Goal: Task Accomplishment & Management: Manage account settings

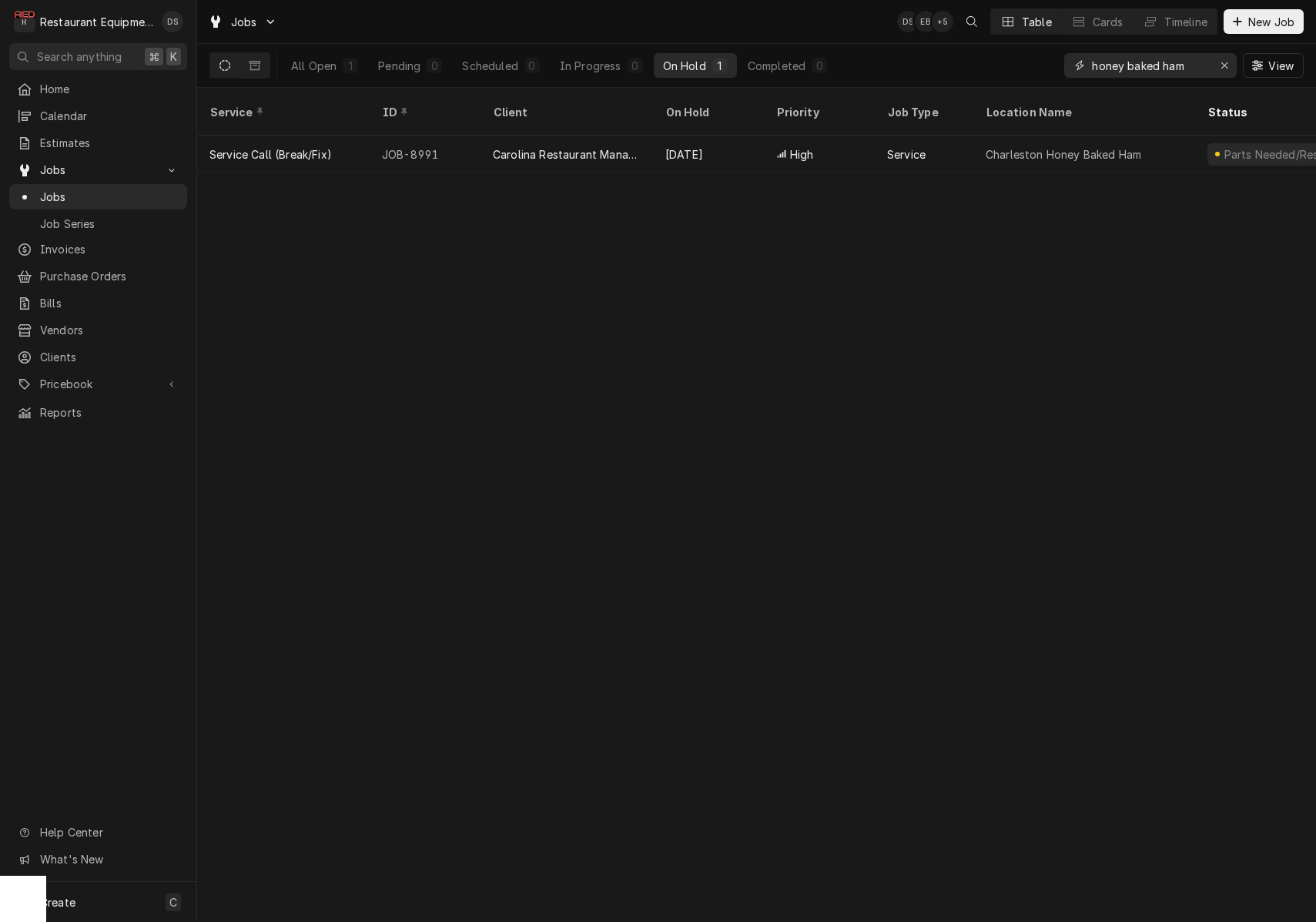
click at [1226, 70] on icon "Erase input" at bounding box center [1225, 65] width 8 height 11
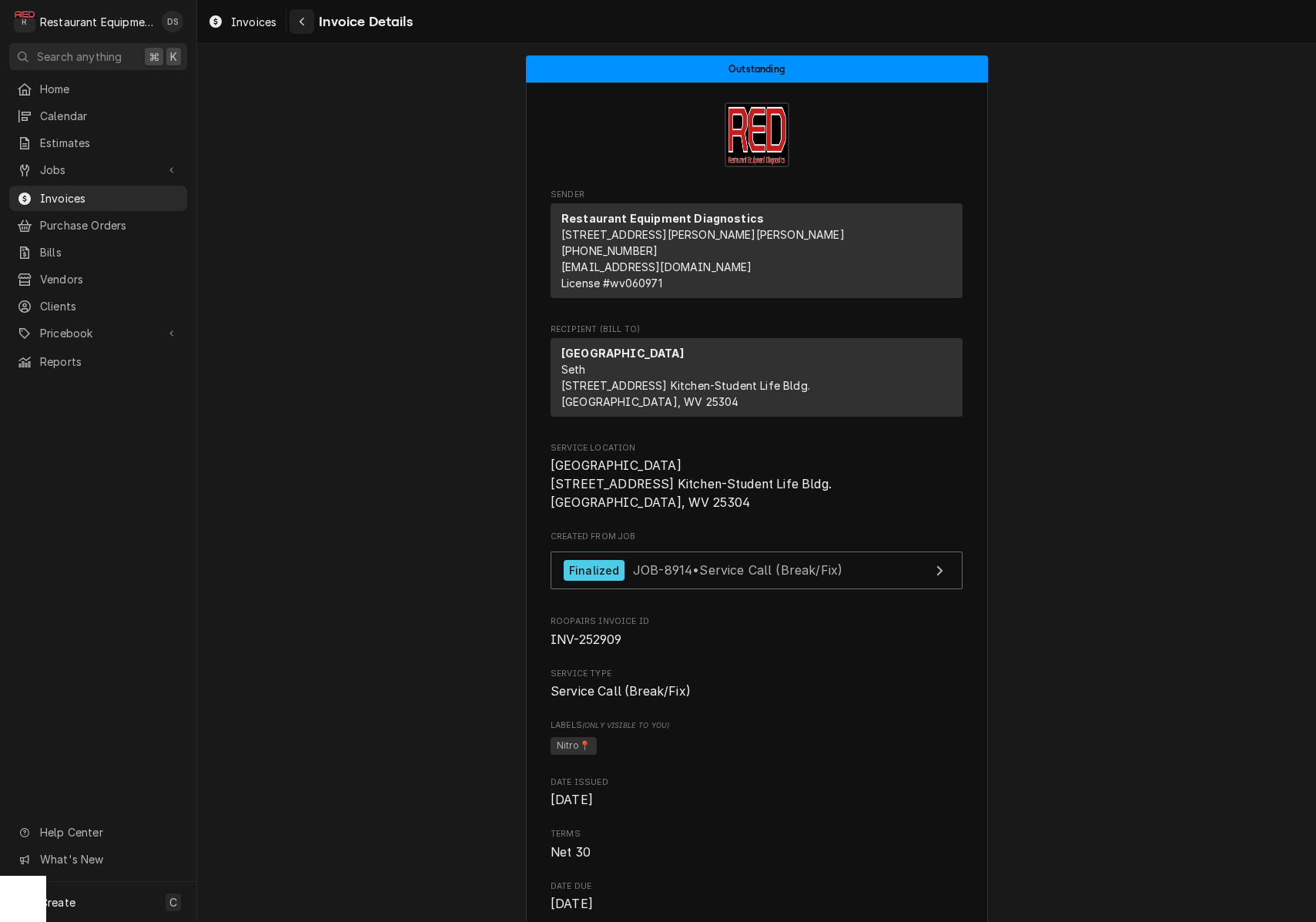
click at [312, 26] on button "Navigate back" at bounding box center [302, 21] width 24 height 24
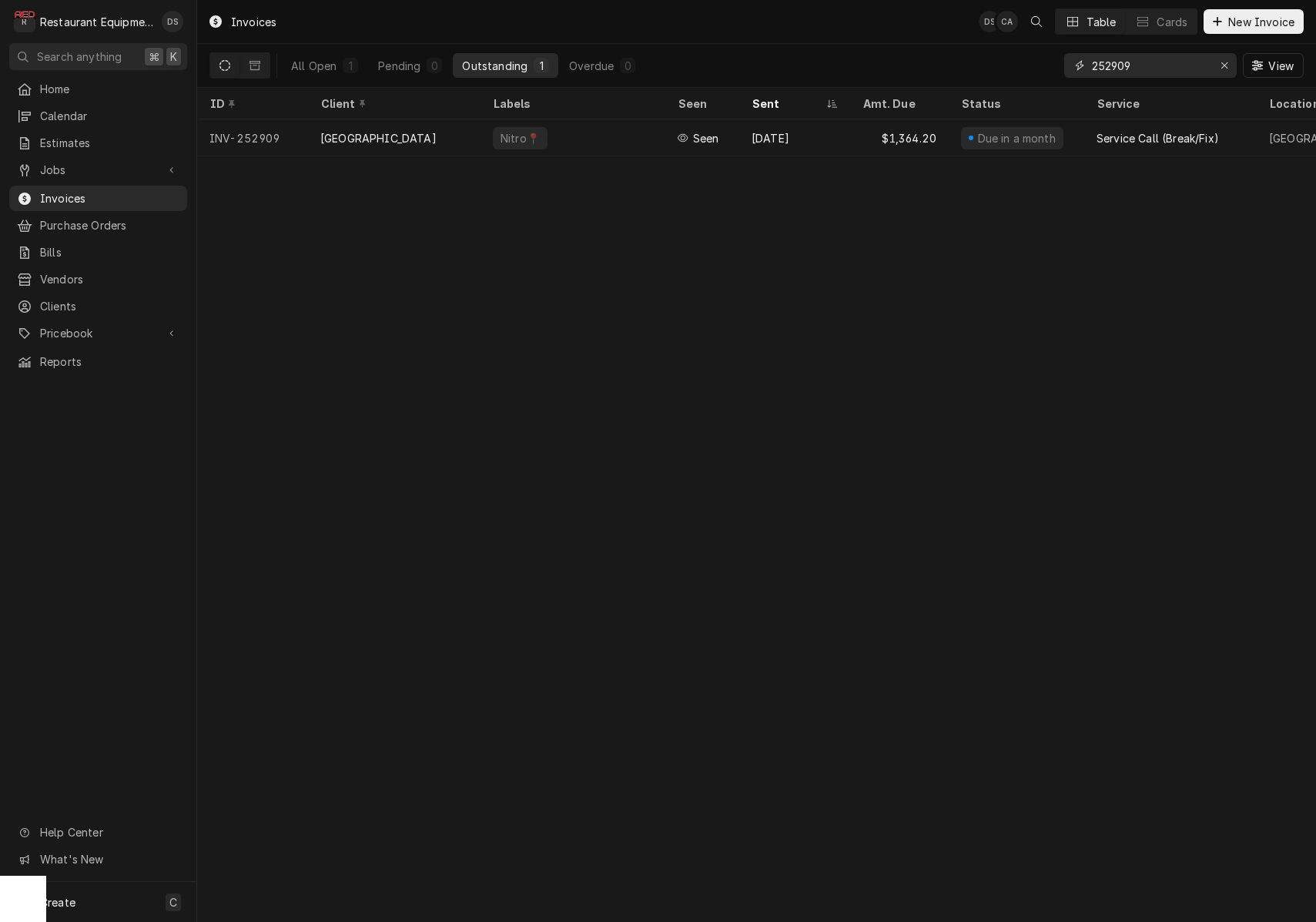
click at [1226, 66] on icon "Erase input" at bounding box center [1225, 65] width 8 height 11
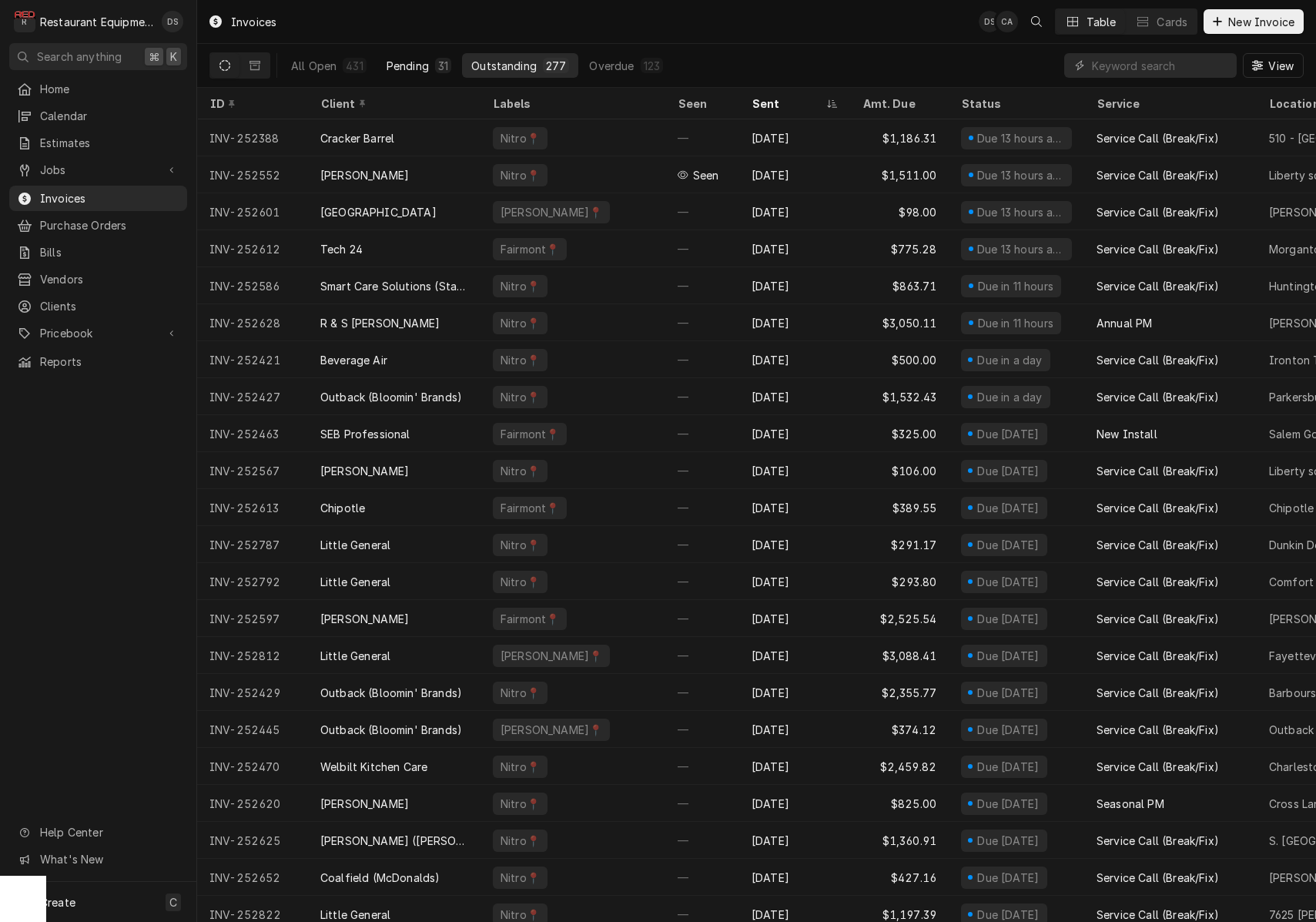
click at [423, 69] on div "Pending" at bounding box center [407, 65] width 43 height 16
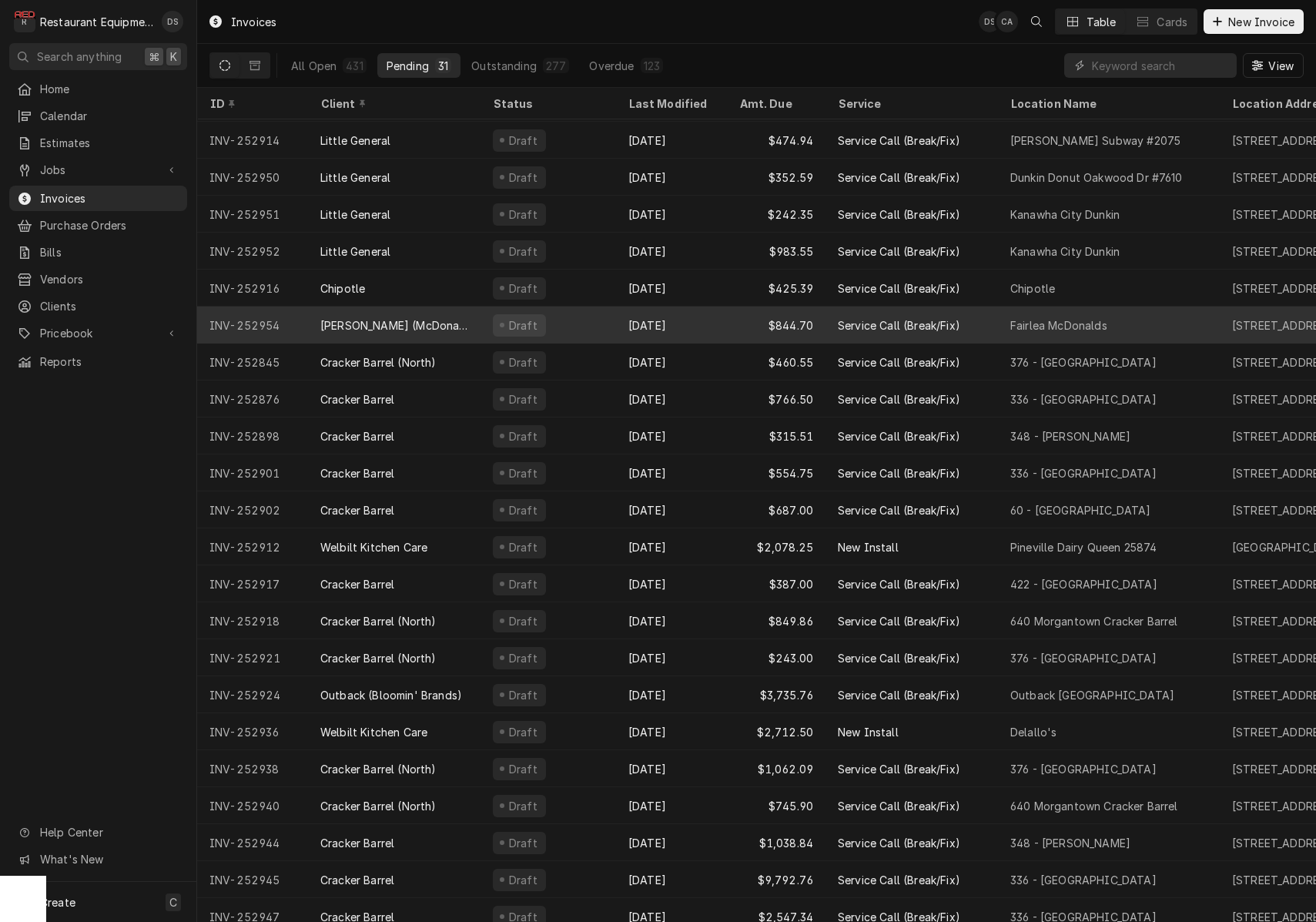
scroll to position [217, 0]
click at [586, 322] on div "Draft" at bounding box center [548, 327] width 136 height 37
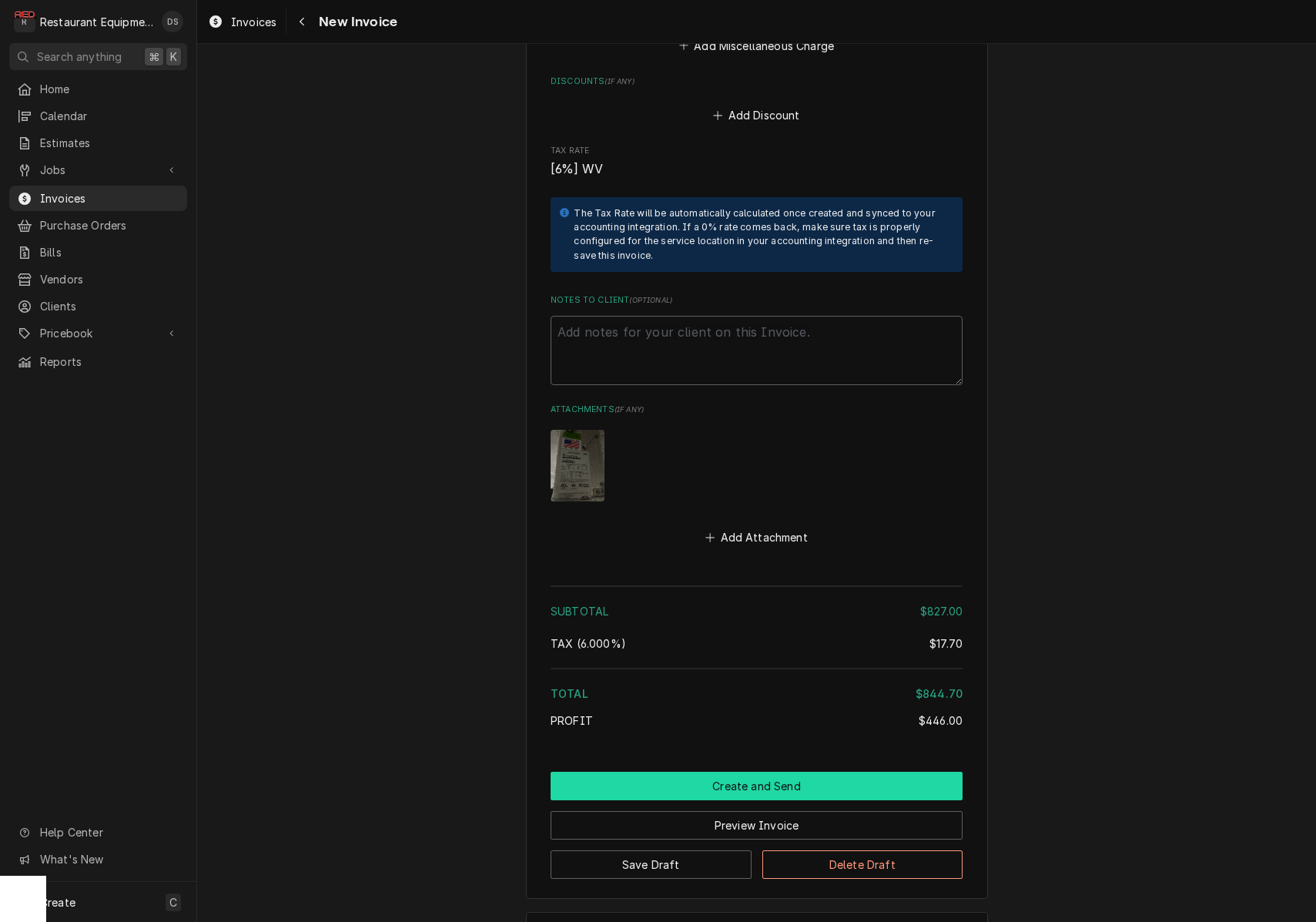
click at [780, 772] on button "Create and Send" at bounding box center [757, 786] width 412 height 28
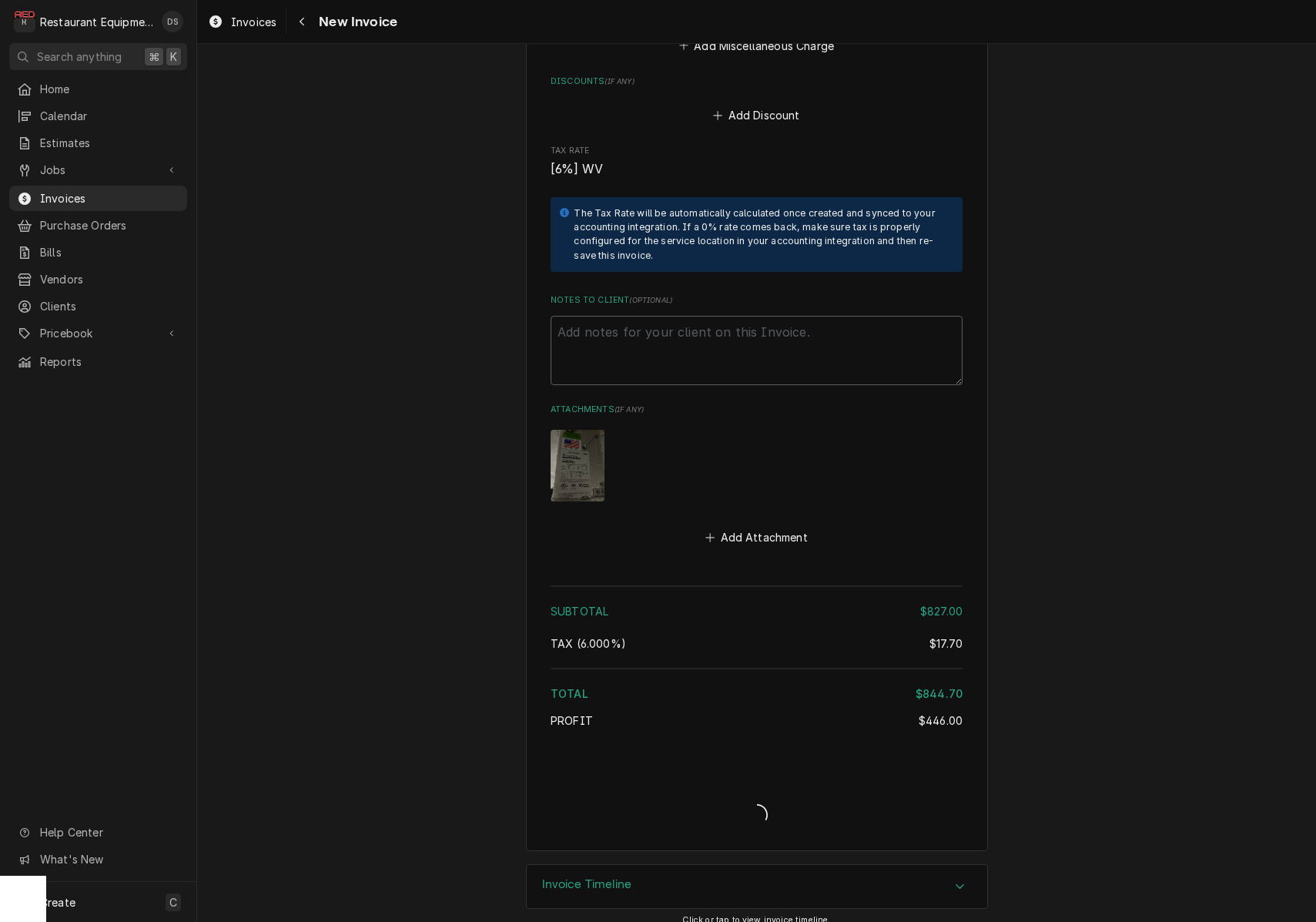
type textarea "x"
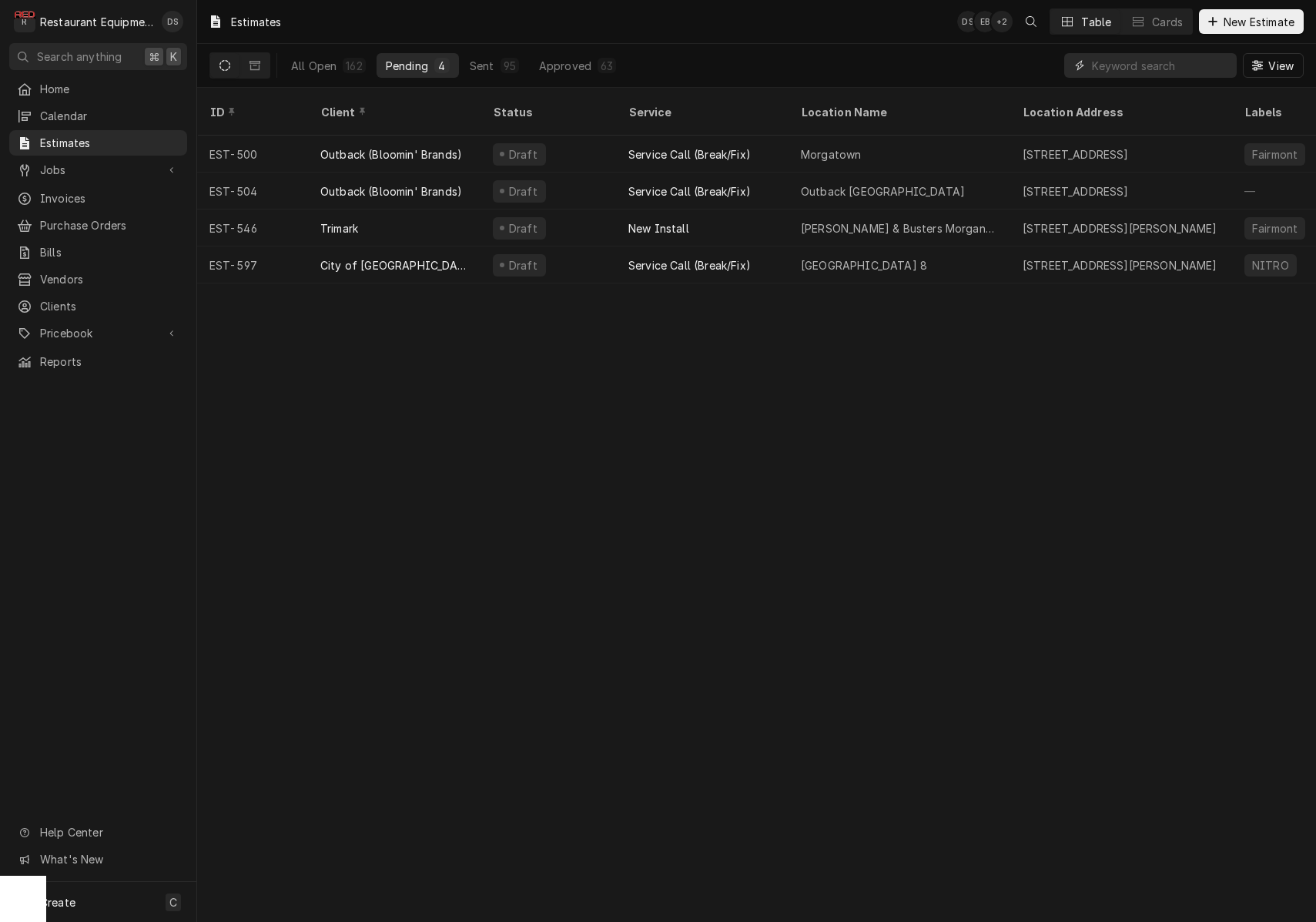
click at [1132, 57] on input "Dynamic Content Wrapper" at bounding box center [1161, 65] width 137 height 24
type input "593"
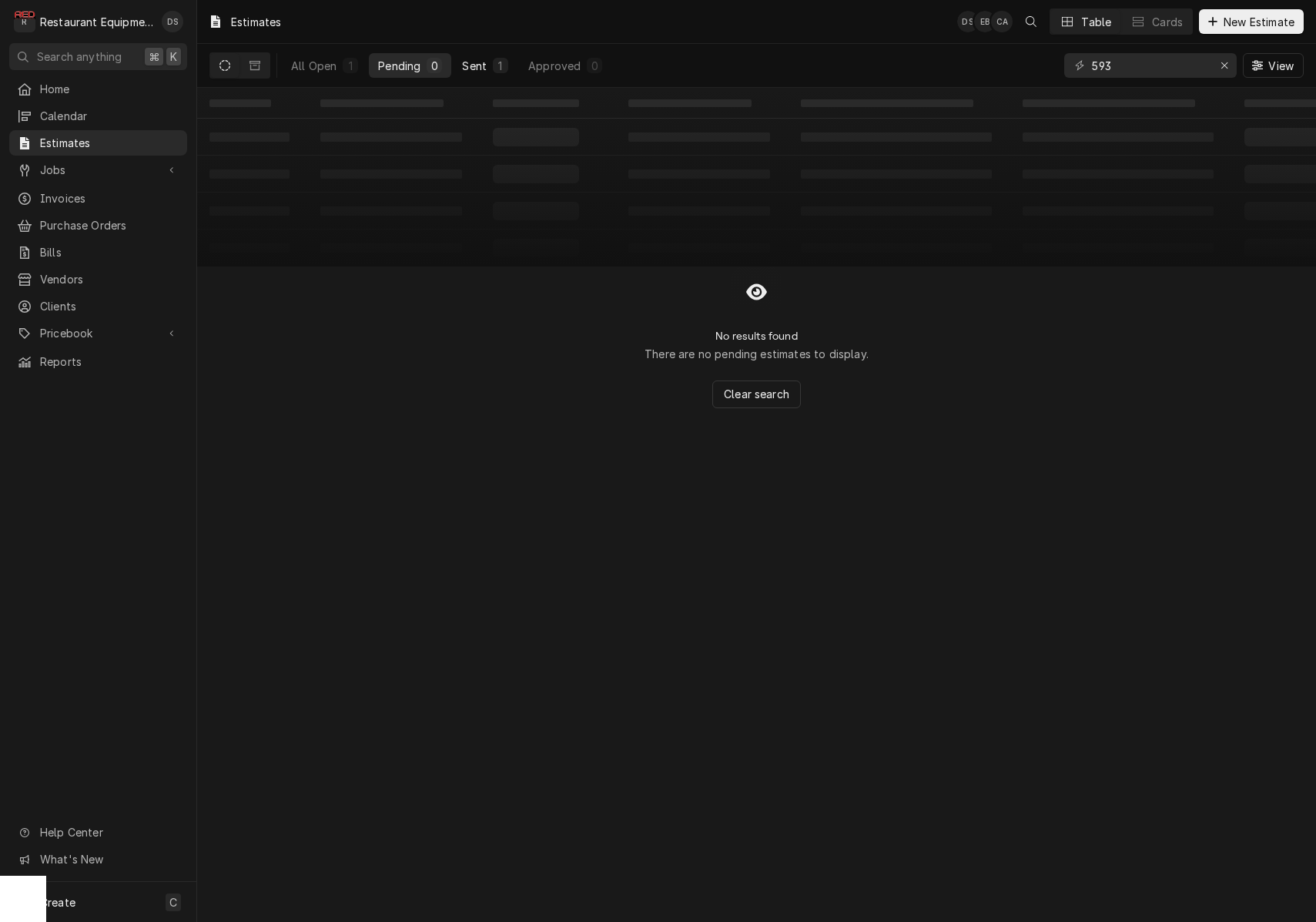
click at [490, 62] on button "Sent 1" at bounding box center [484, 65] width 65 height 24
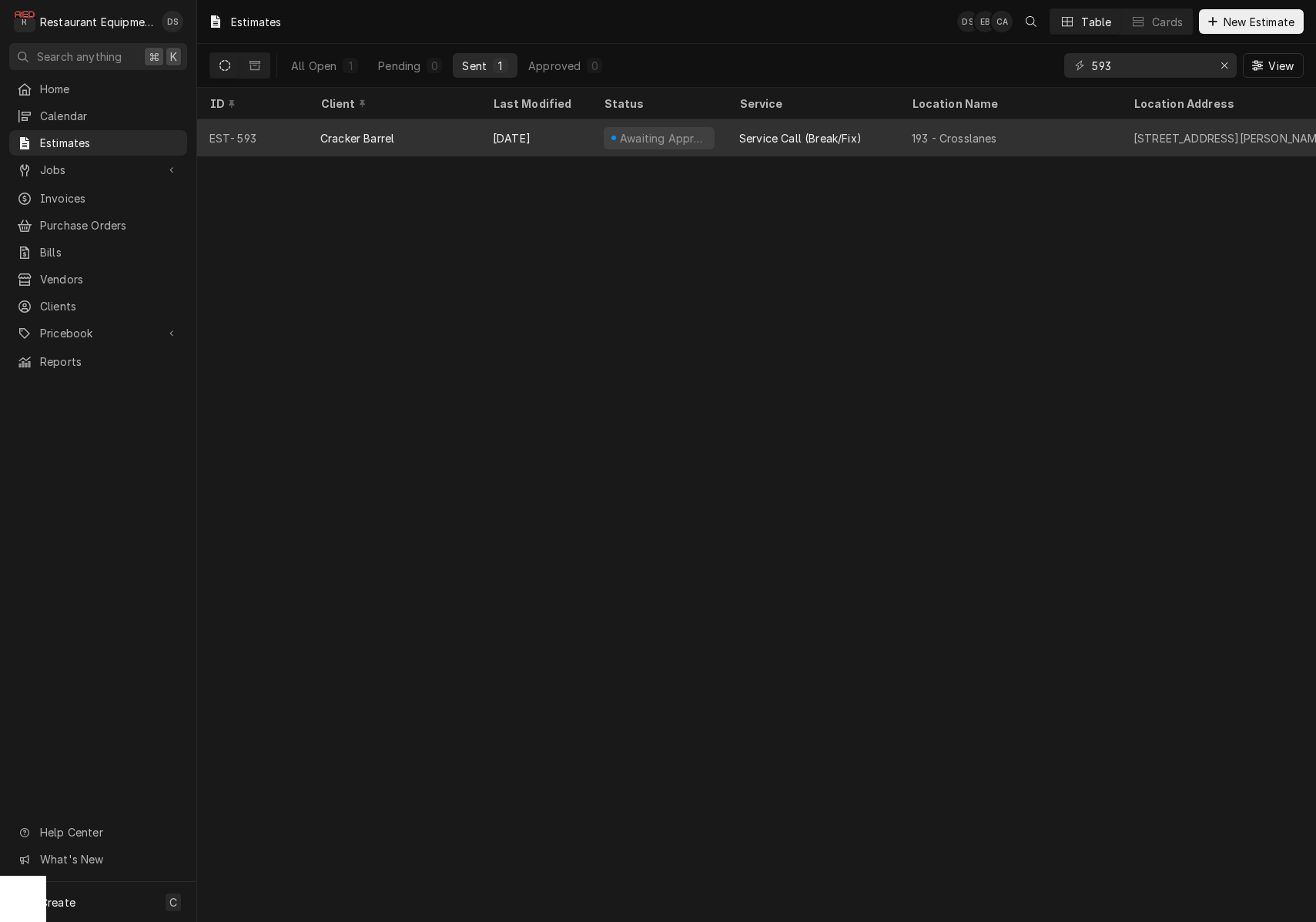
click at [785, 130] on div "Service Call (Break/Fix)" at bounding box center [800, 137] width 122 height 16
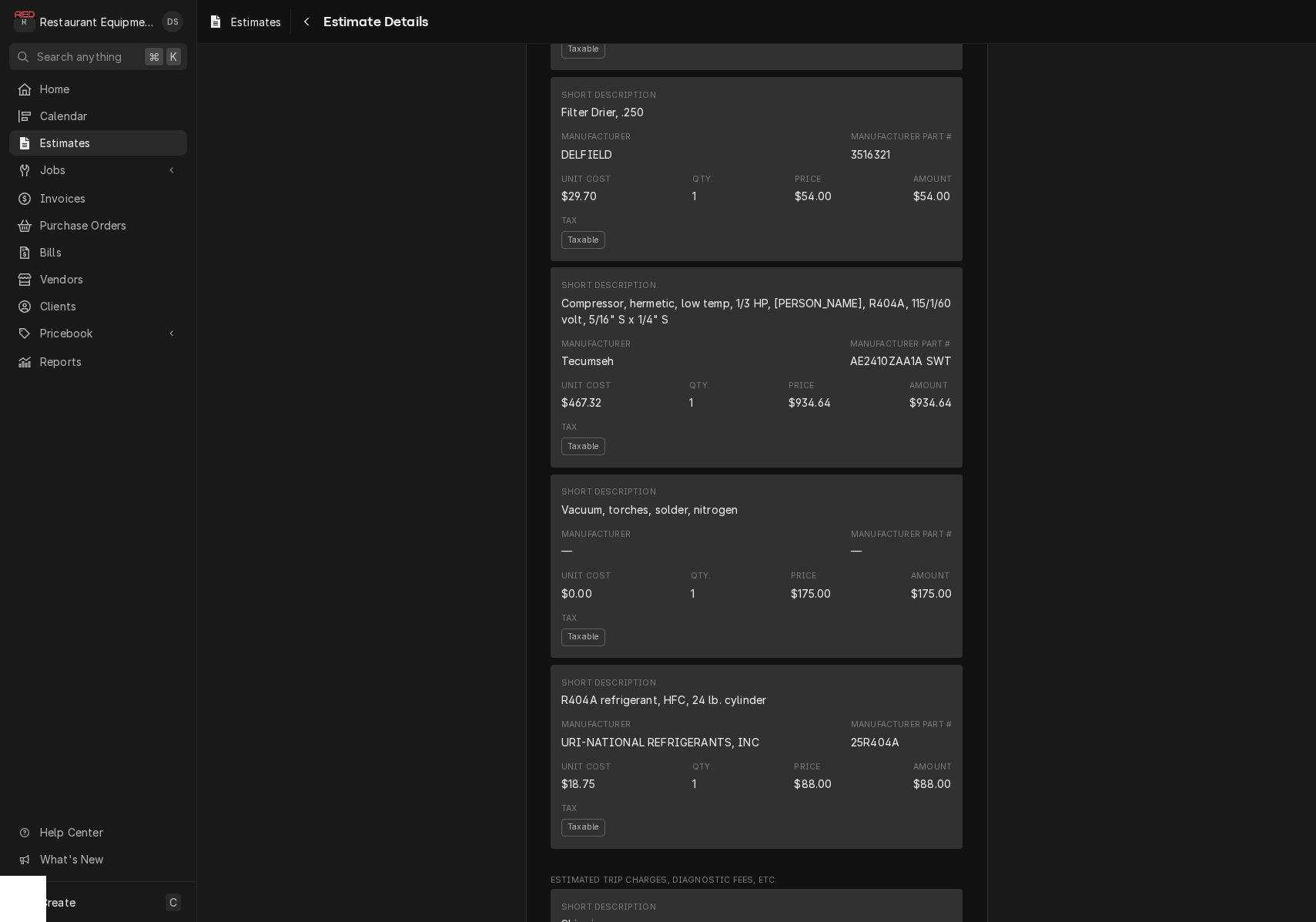
scroll to position [1637, 0]
click at [313, 25] on div "Navigate back" at bounding box center [307, 22] width 15 height 15
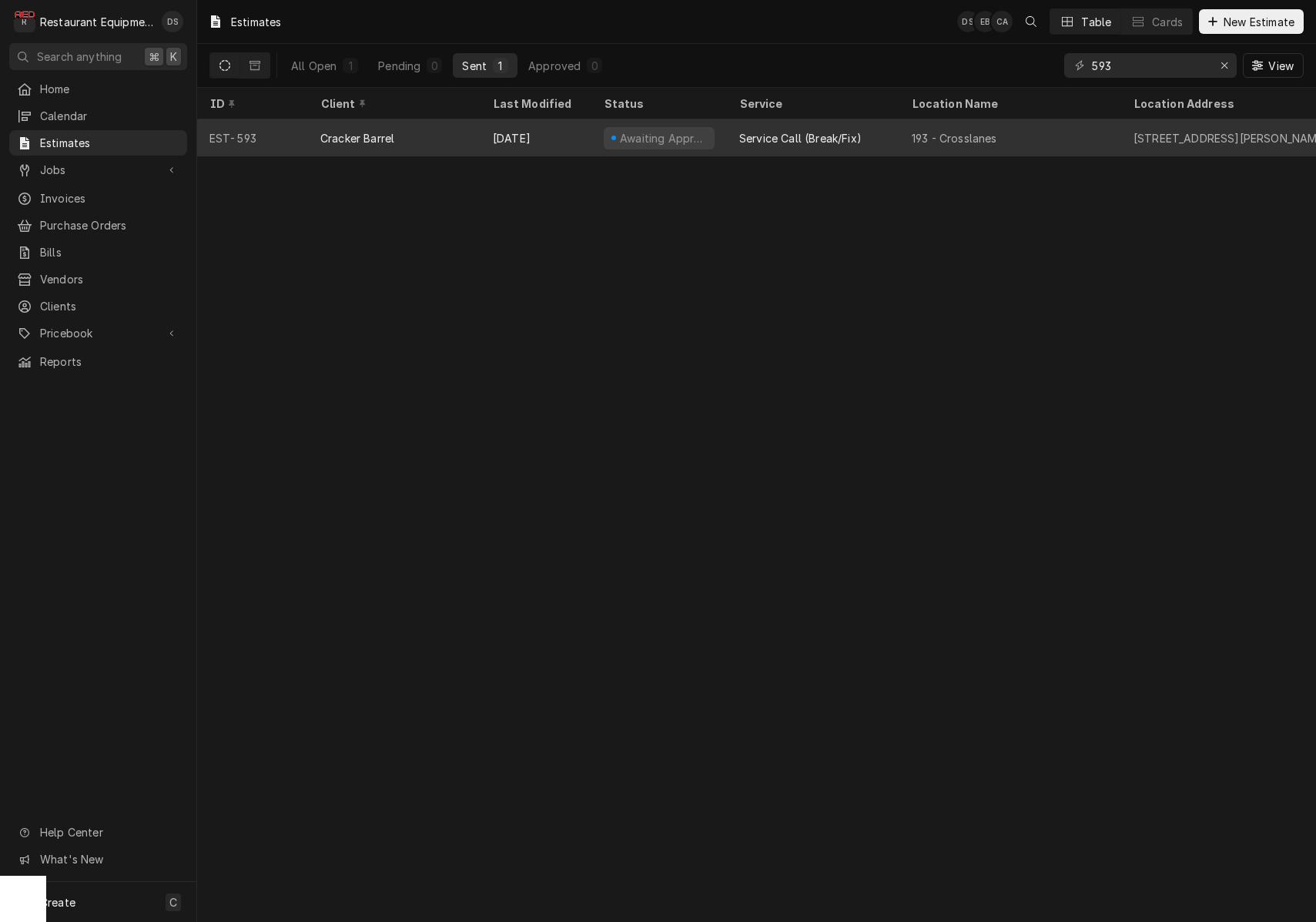
click at [745, 142] on div "Service Call (Break/Fix)" at bounding box center [800, 137] width 122 height 16
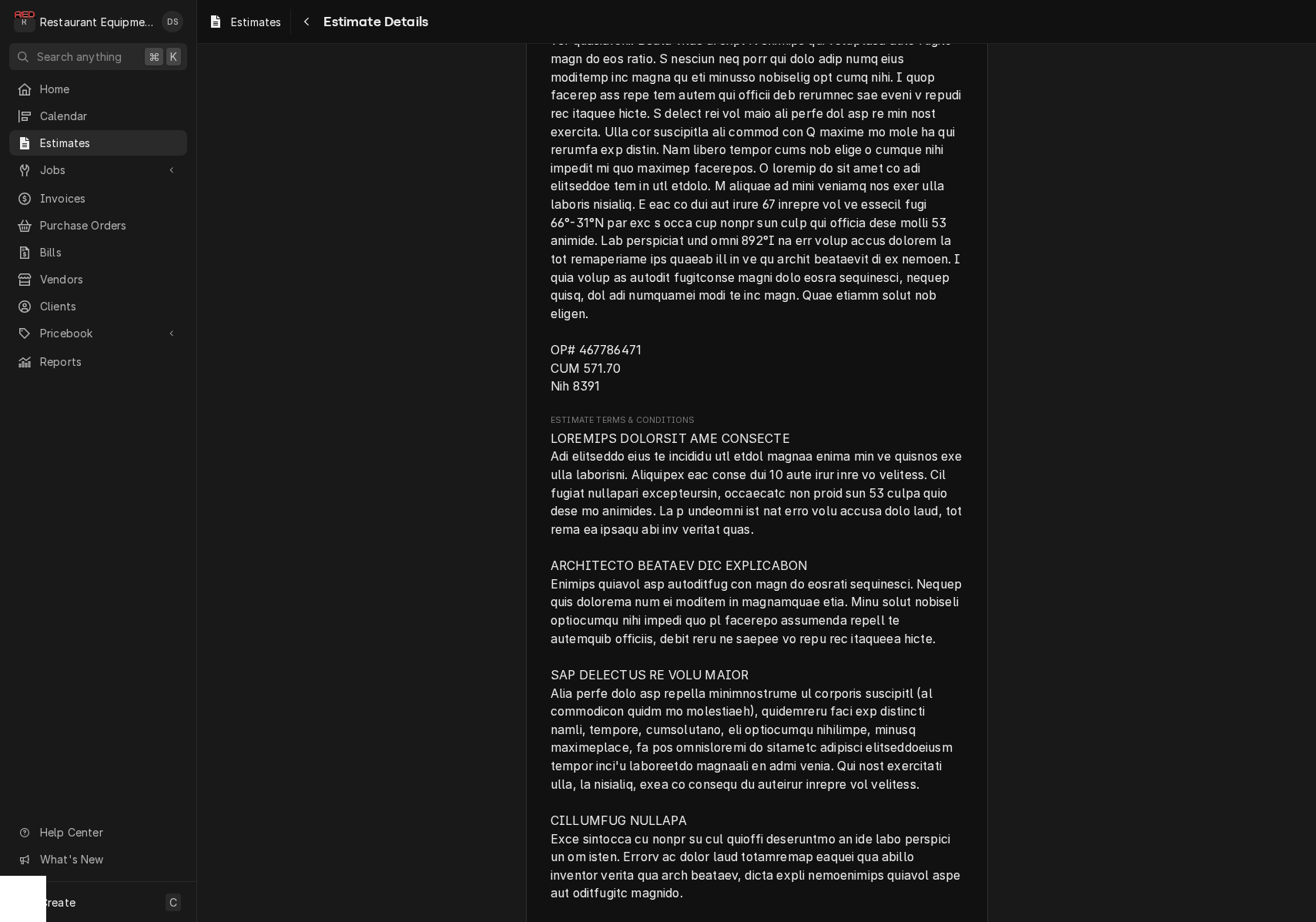
scroll to position [3377, 0]
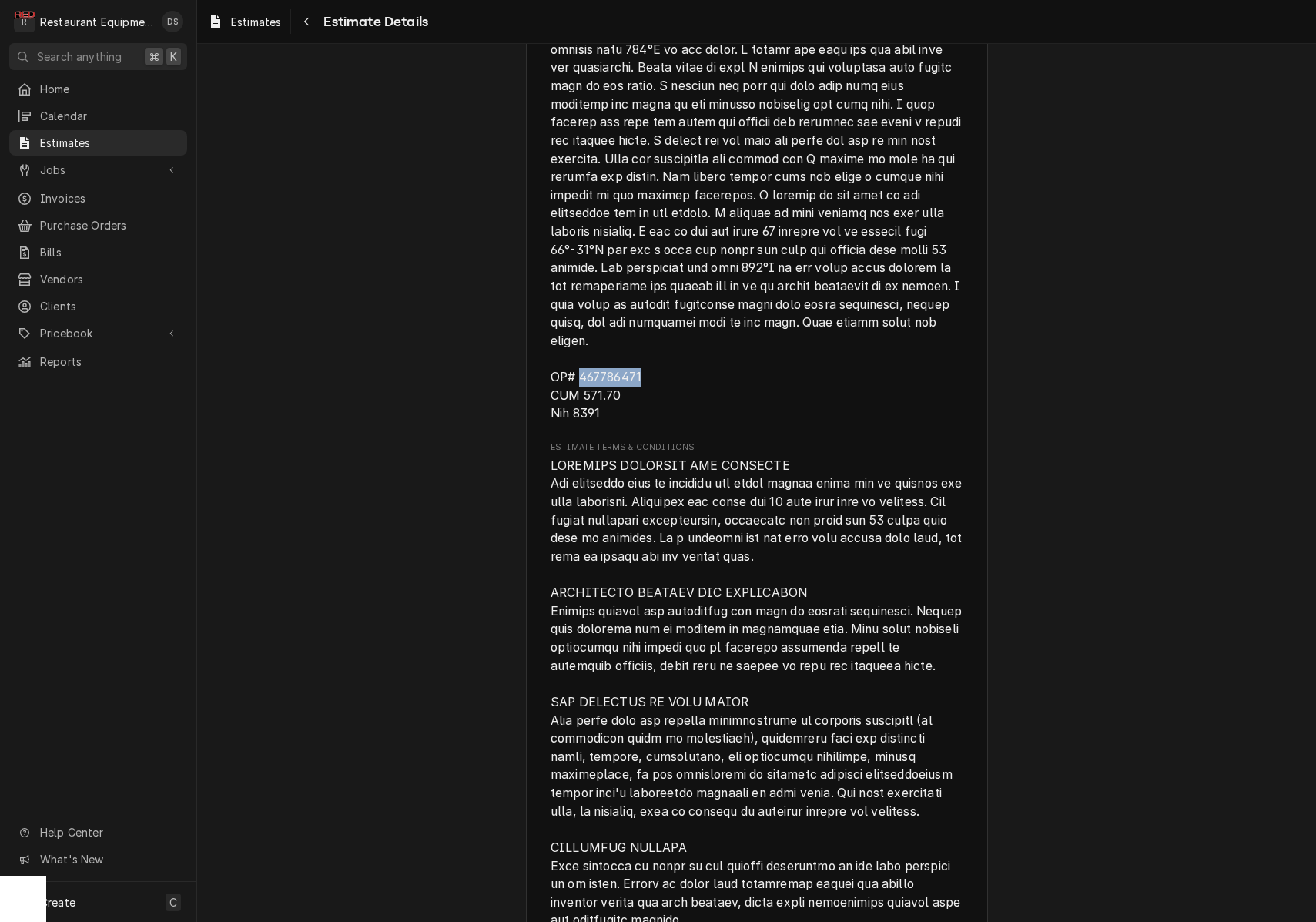
drag, startPoint x: 582, startPoint y: 366, endPoint x: 641, endPoint y: 367, distance: 59.0
click at [641, 367] on span "Notes to Client" at bounding box center [757, 122] width 413 height 597
copy span "326639516"
click at [308, 28] on div "Navigate back" at bounding box center [307, 22] width 15 height 15
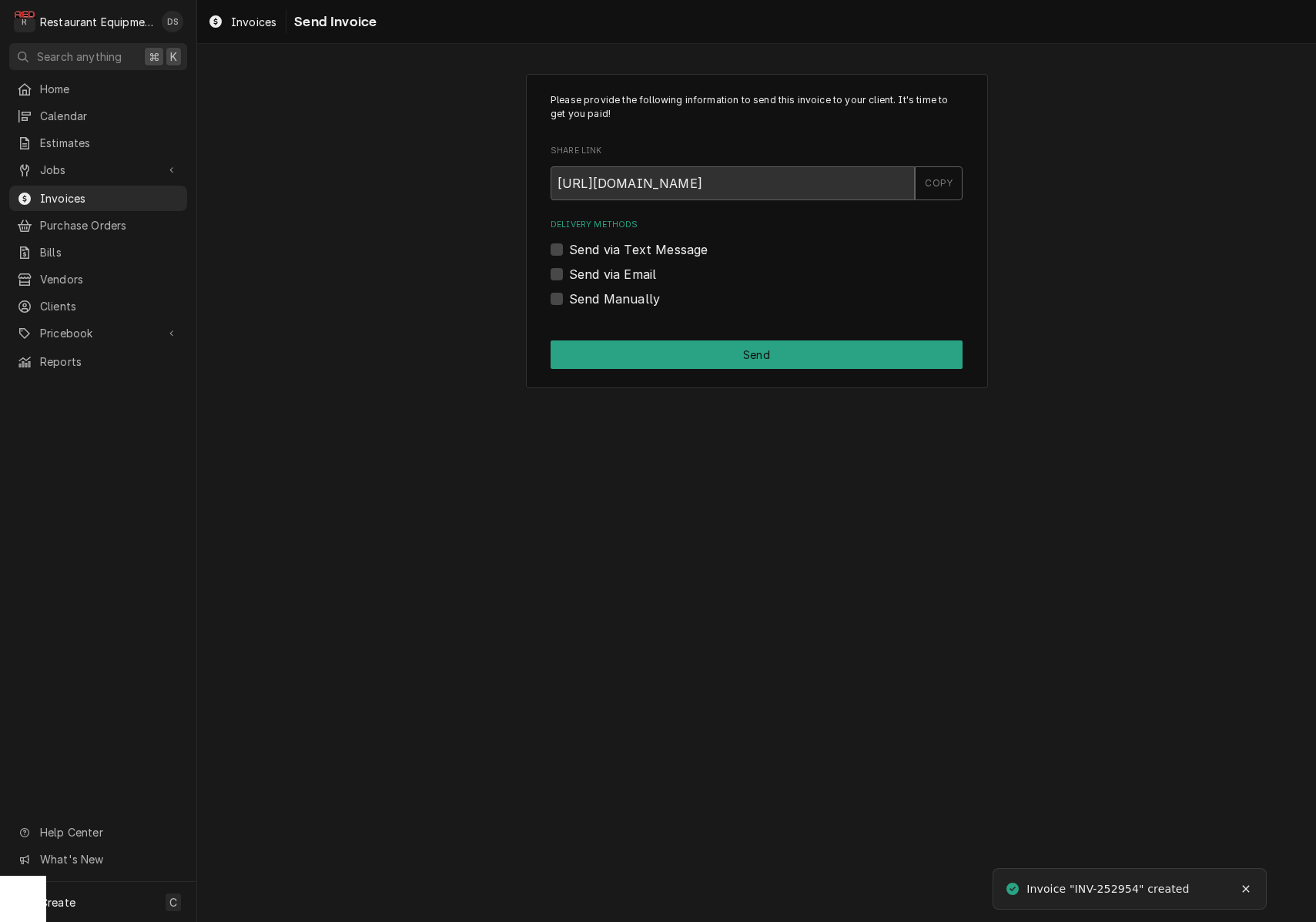
click at [569, 272] on label "Send via Email" at bounding box center [613, 274] width 87 height 18
click at [569, 272] on input "Send via Email" at bounding box center [775, 282] width 412 height 34
checkbox input "true"
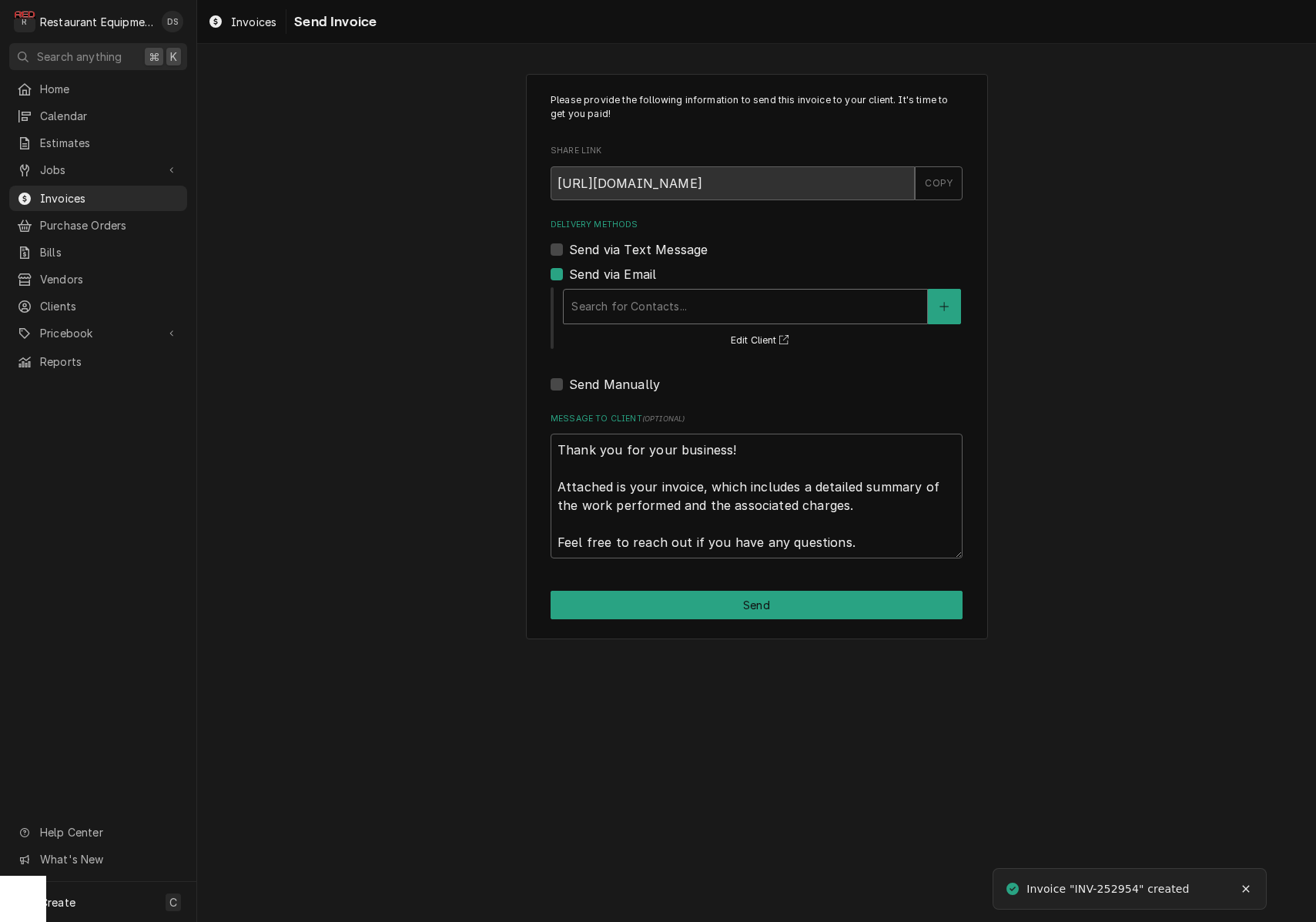
click at [665, 298] on div "Search for Contacts..." at bounding box center [745, 306] width 348 height 16
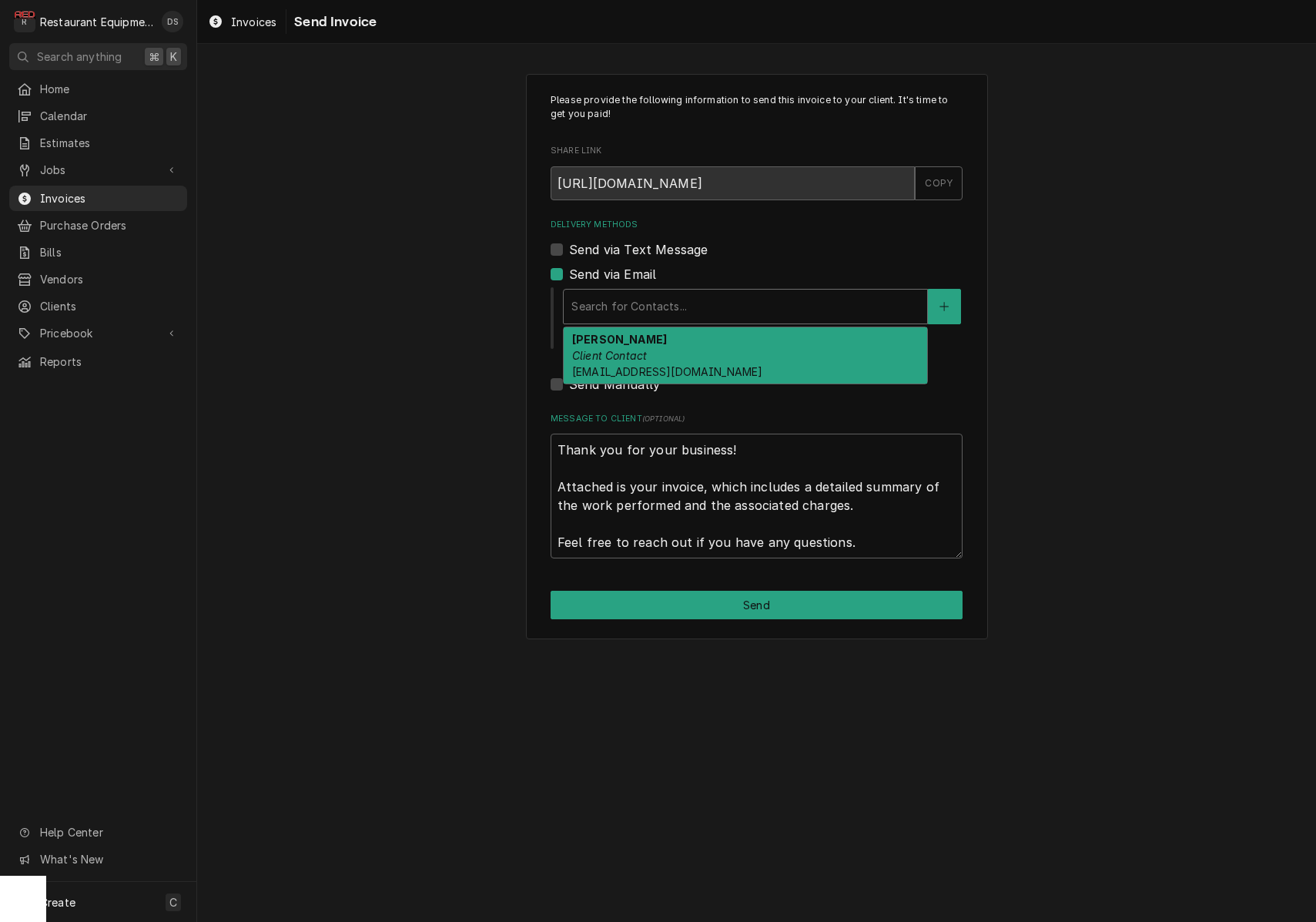
click at [676, 365] on span "redshoemanagement@gmail.com" at bounding box center [667, 372] width 190 height 13
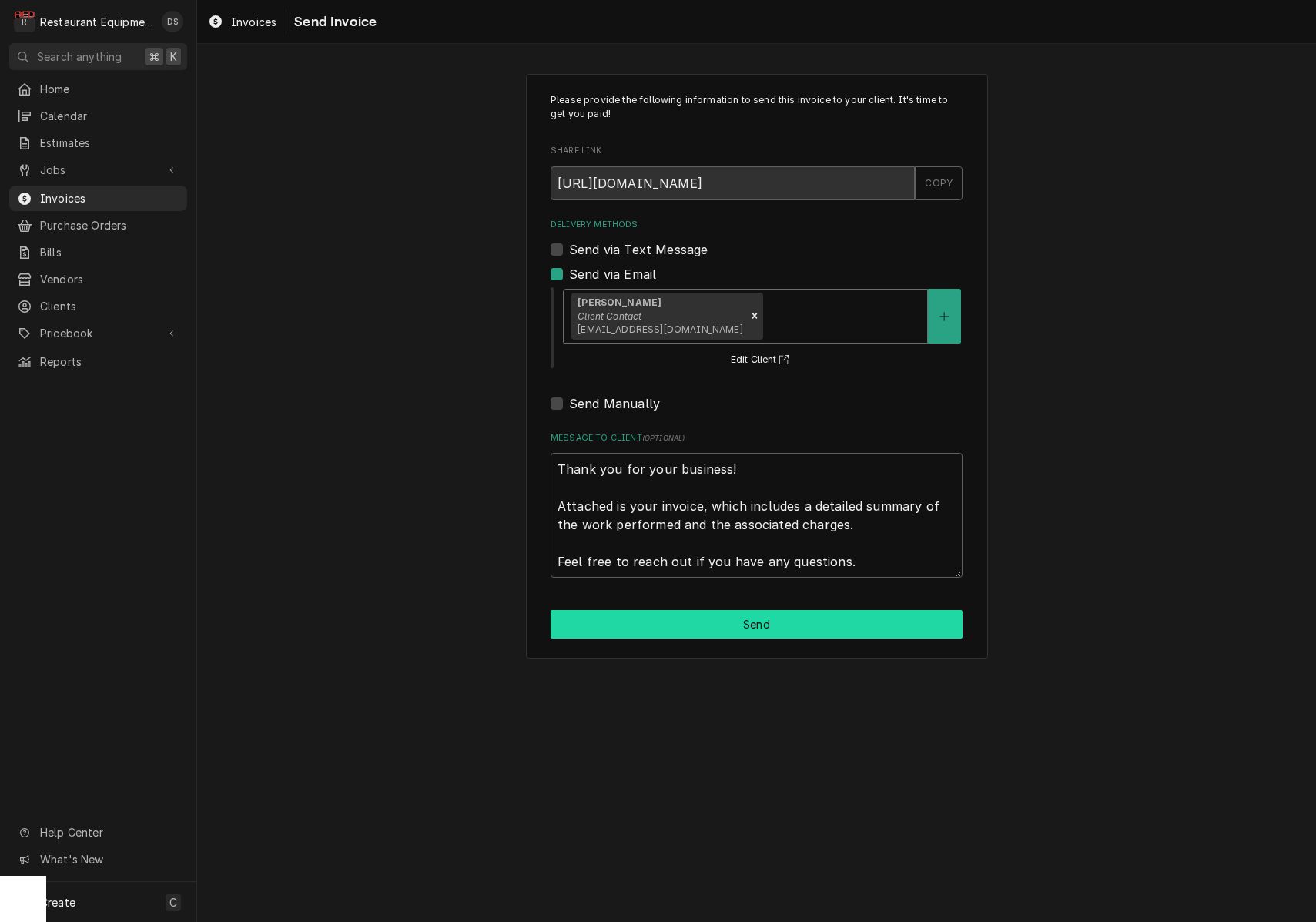
click at [766, 615] on button "Send" at bounding box center [757, 624] width 412 height 28
type textarea "x"
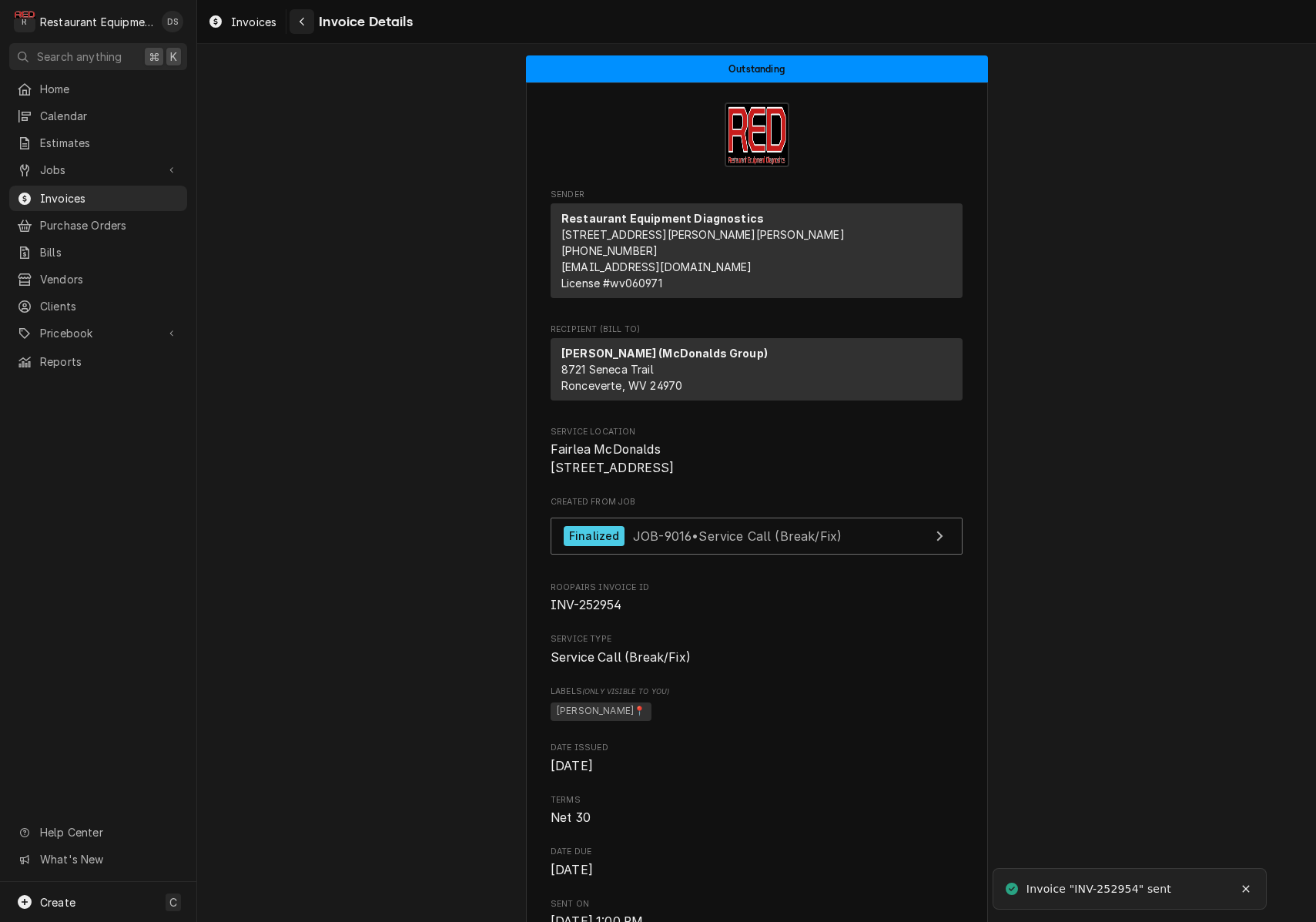
click at [305, 17] on icon "Navigate back" at bounding box center [303, 21] width 7 height 11
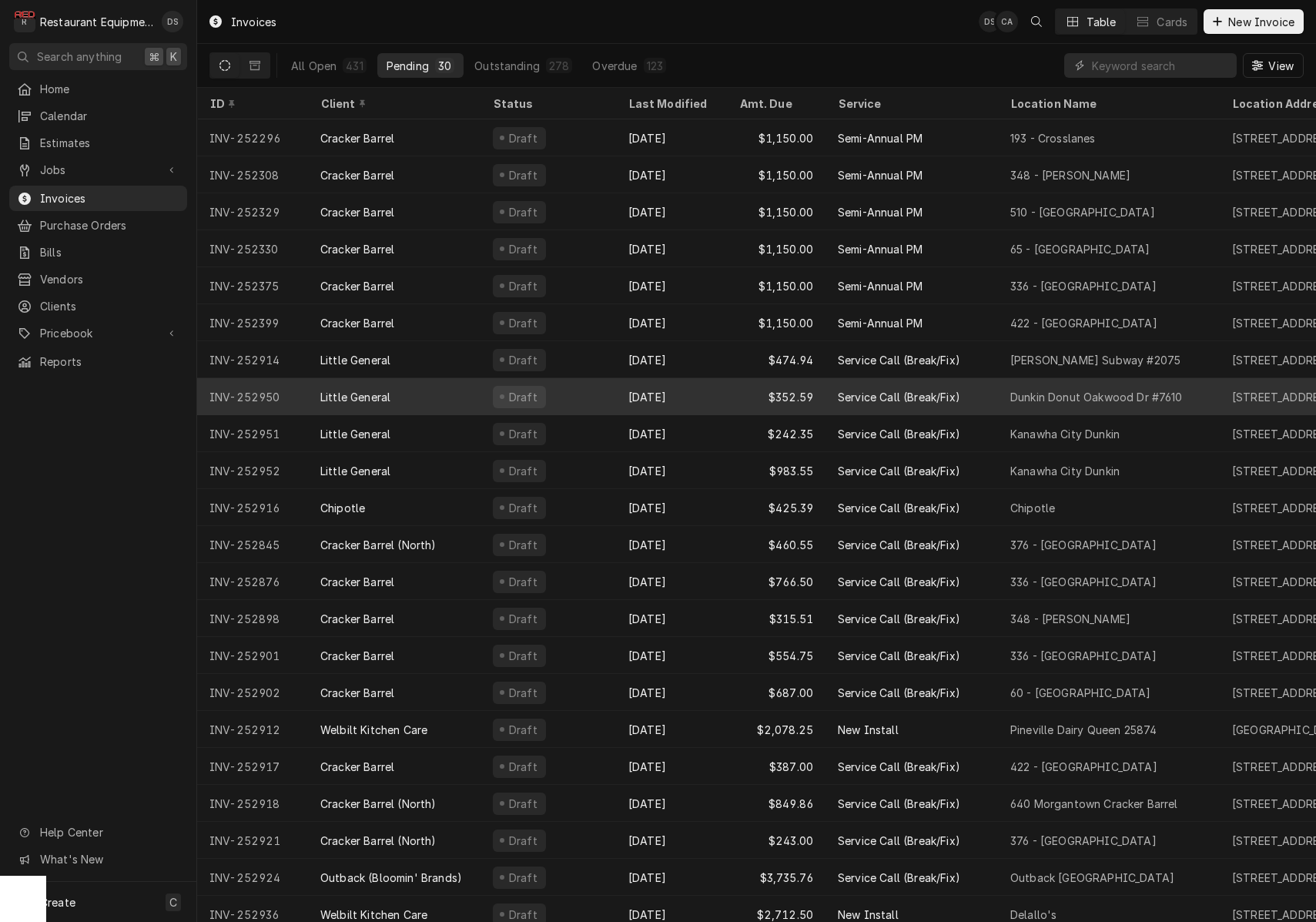
click at [712, 396] on div "Sep 26" at bounding box center [671, 396] width 111 height 37
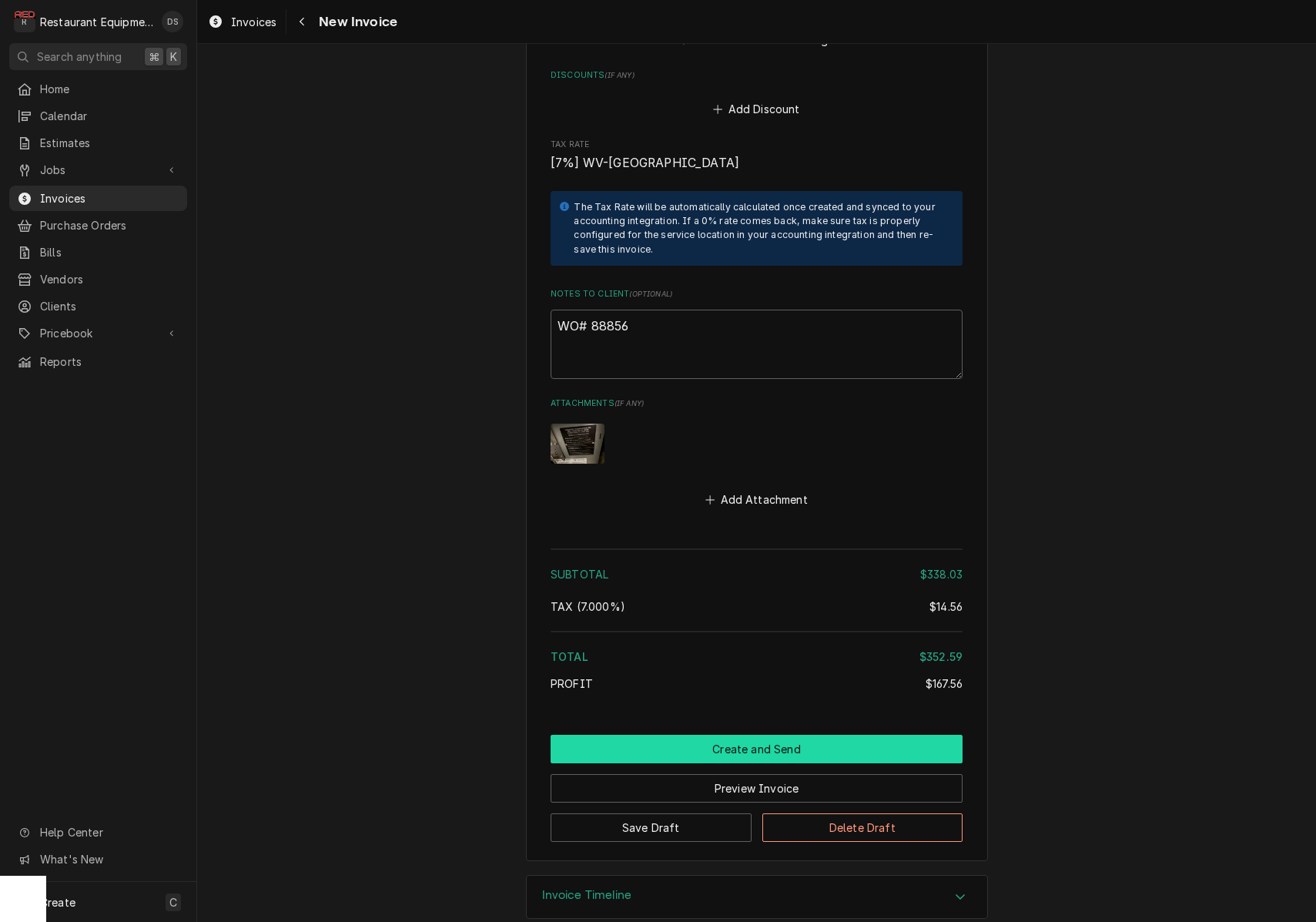
click at [756, 735] on button "Create and Send" at bounding box center [757, 749] width 412 height 28
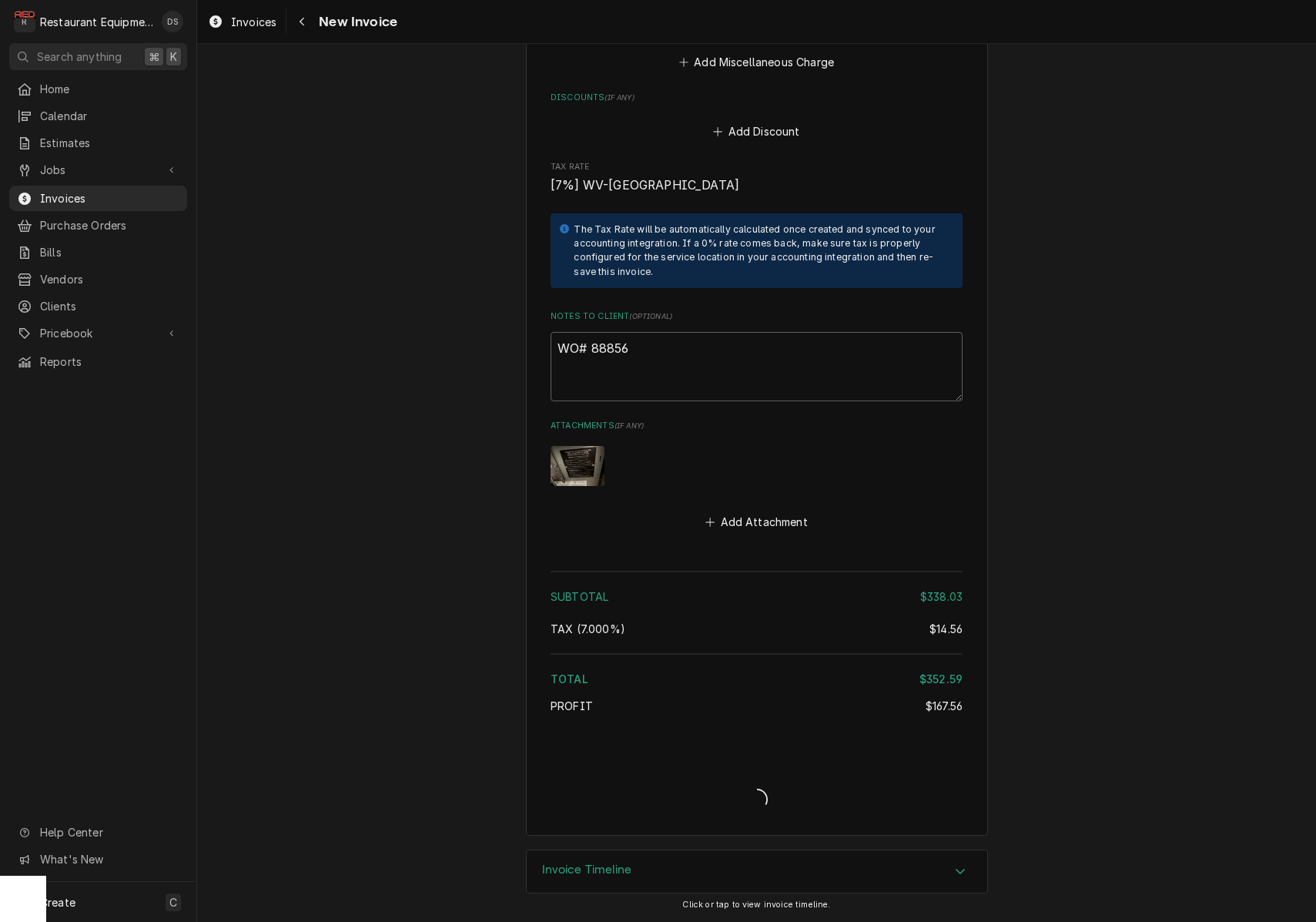
type textarea "x"
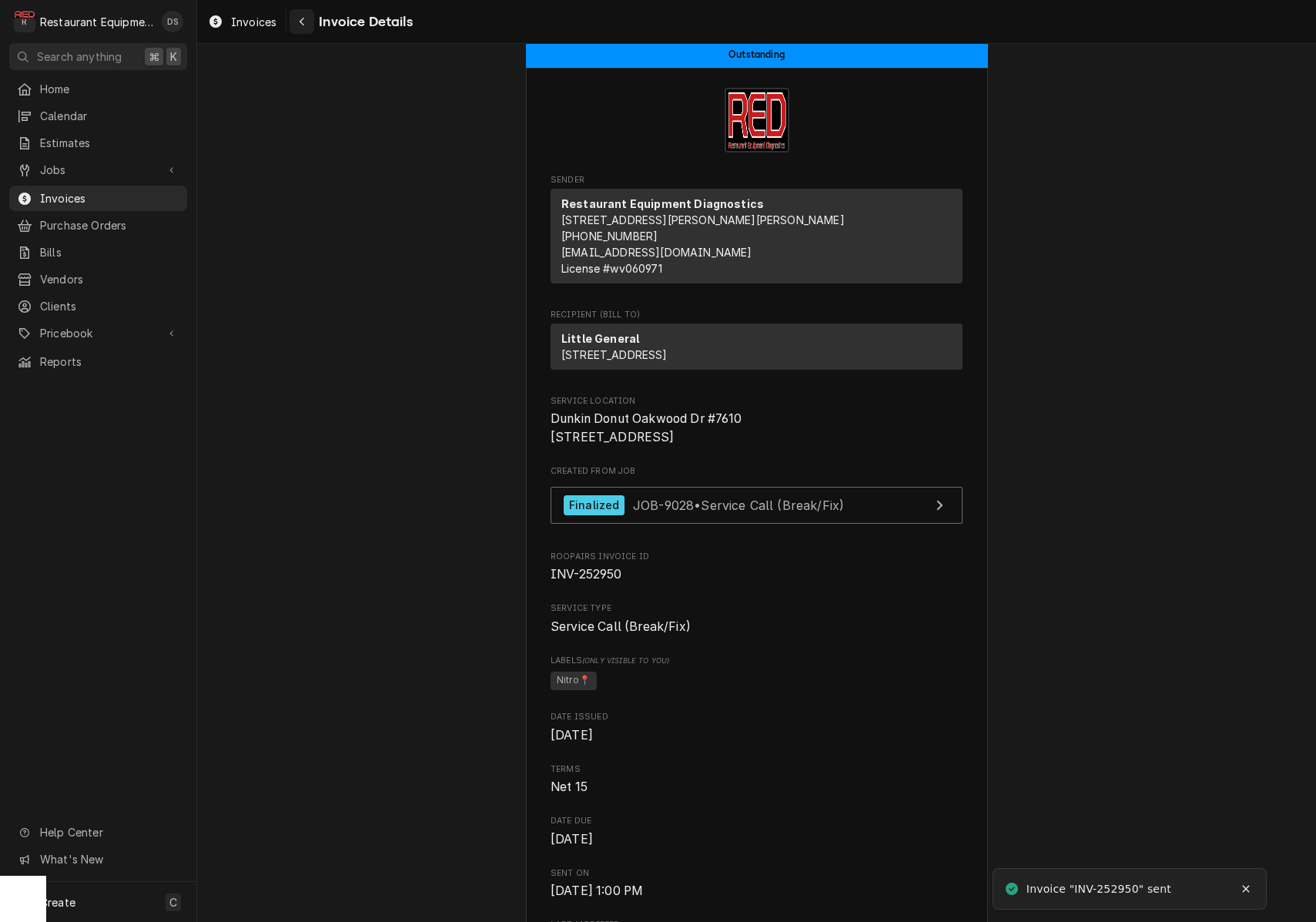
scroll to position [10, 0]
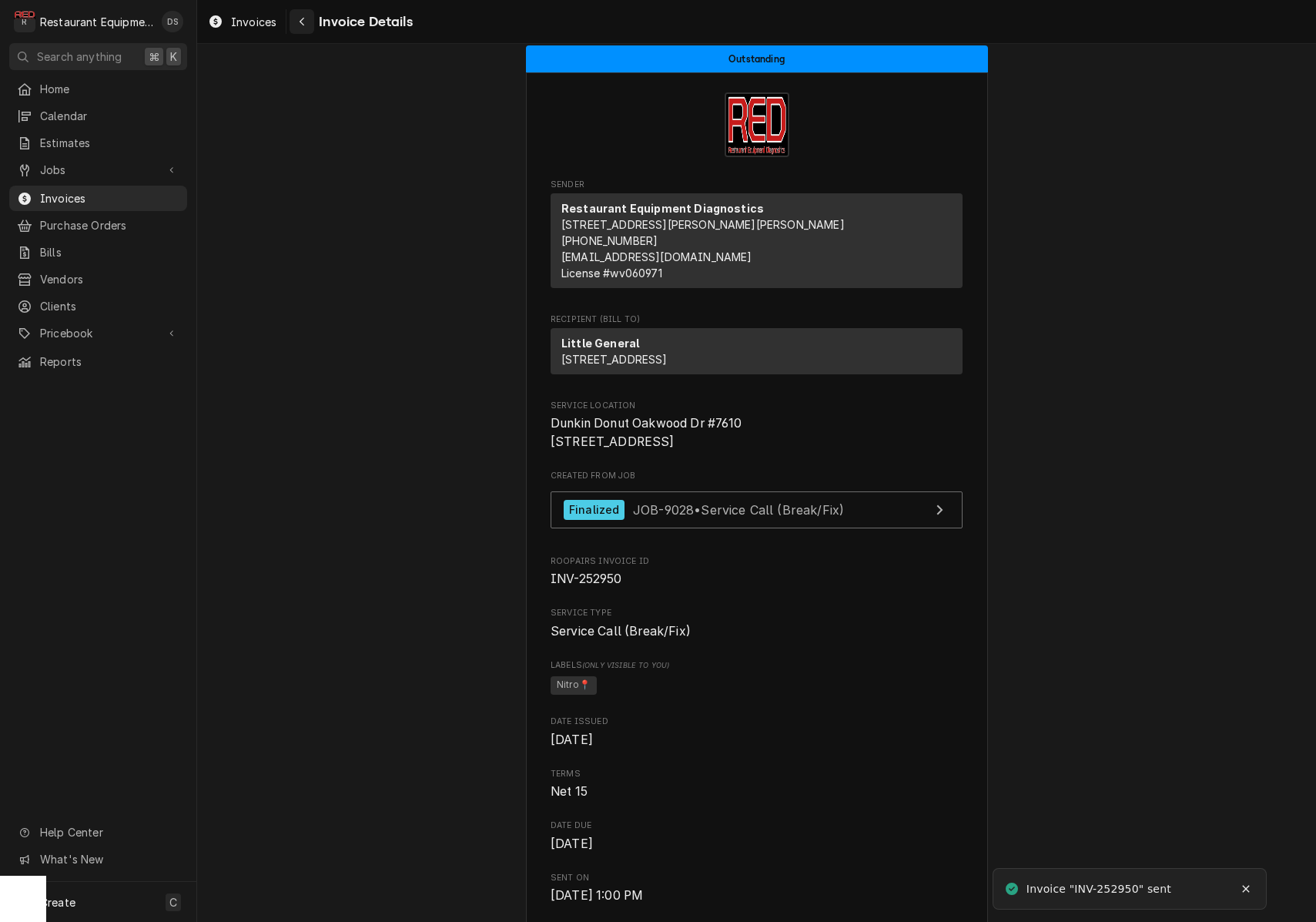
click at [303, 22] on icon "Navigate back" at bounding box center [303, 21] width 7 height 11
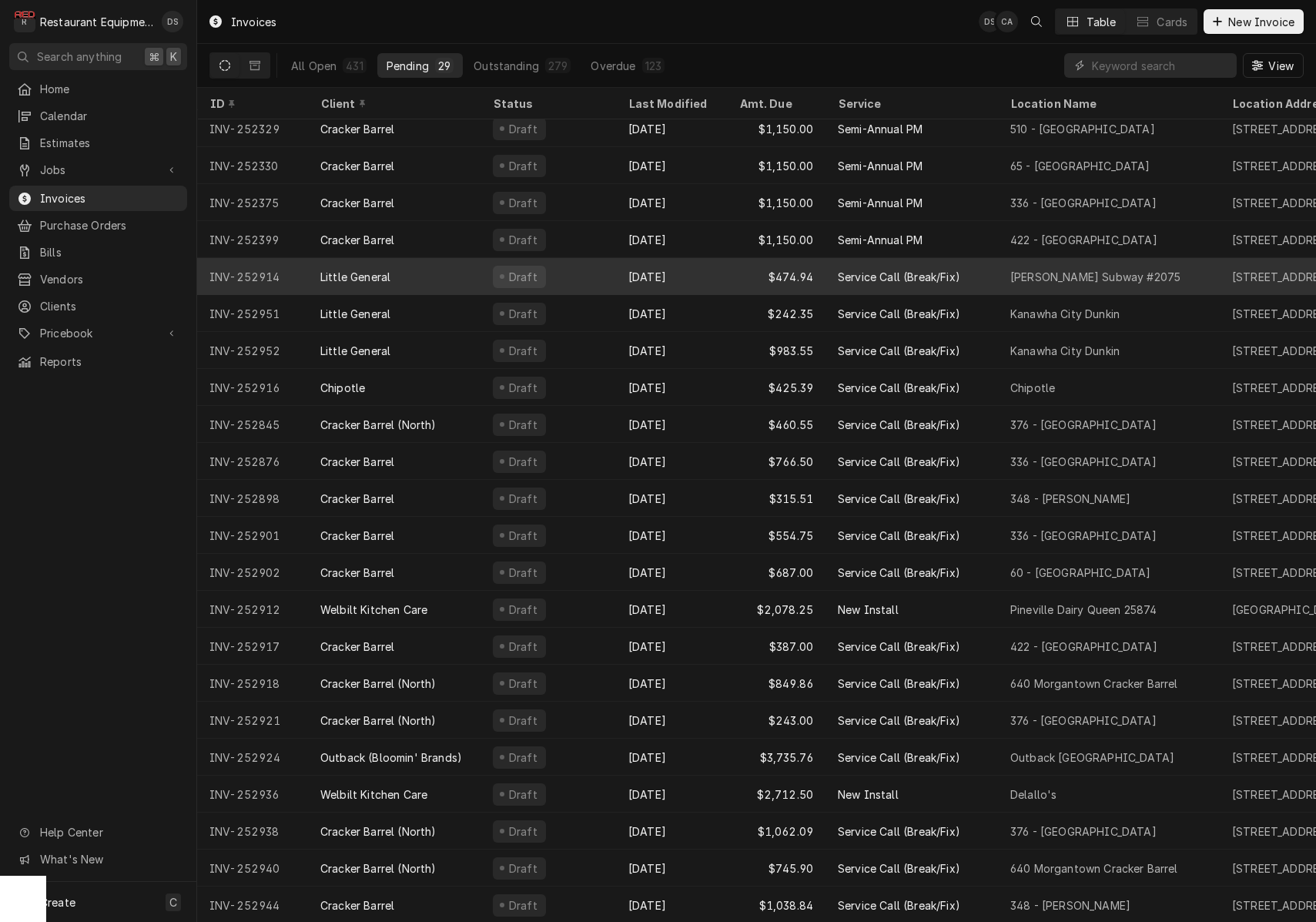
scroll to position [92, 0]
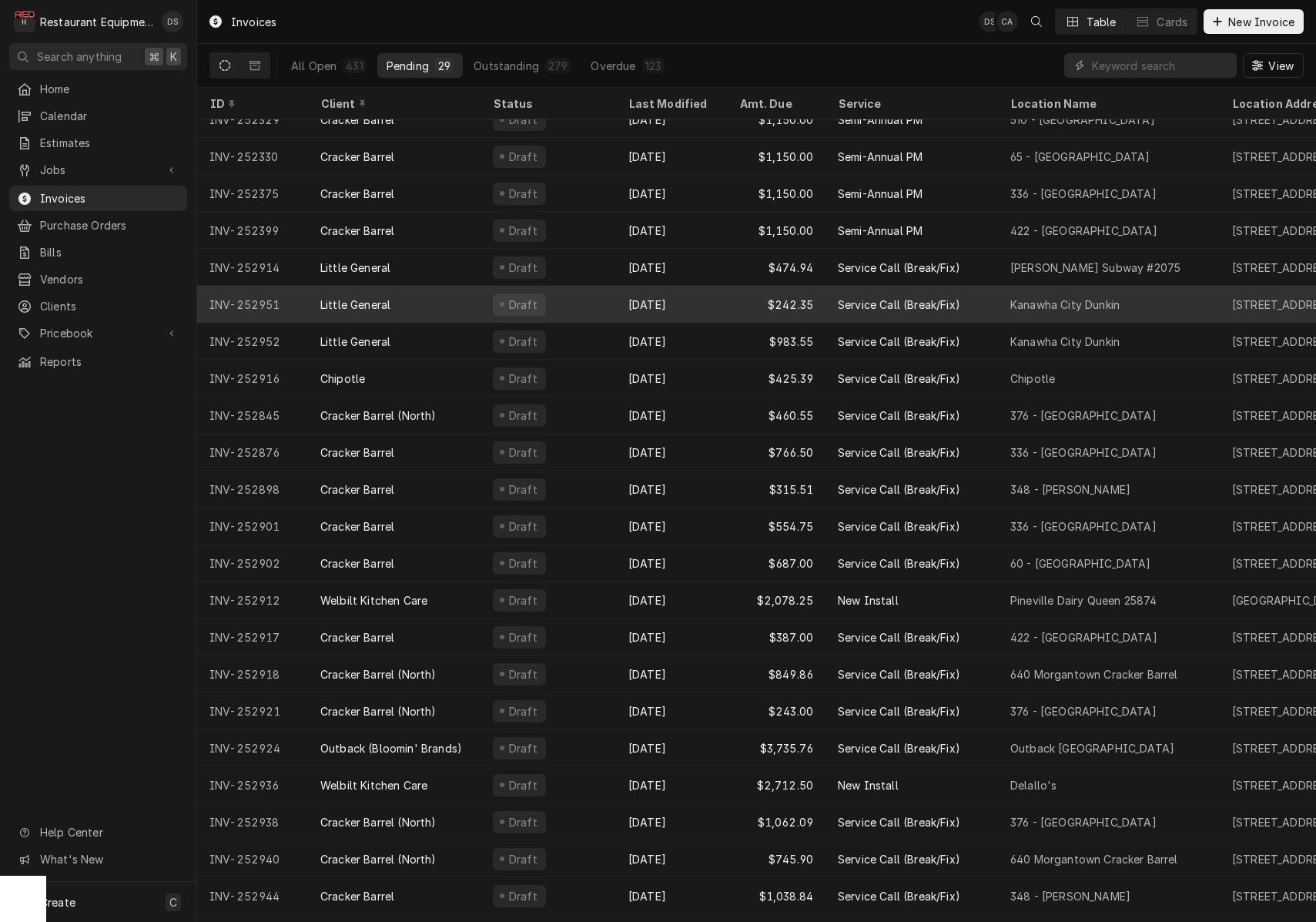
click at [655, 298] on div "Sep 26" at bounding box center [671, 304] width 111 height 37
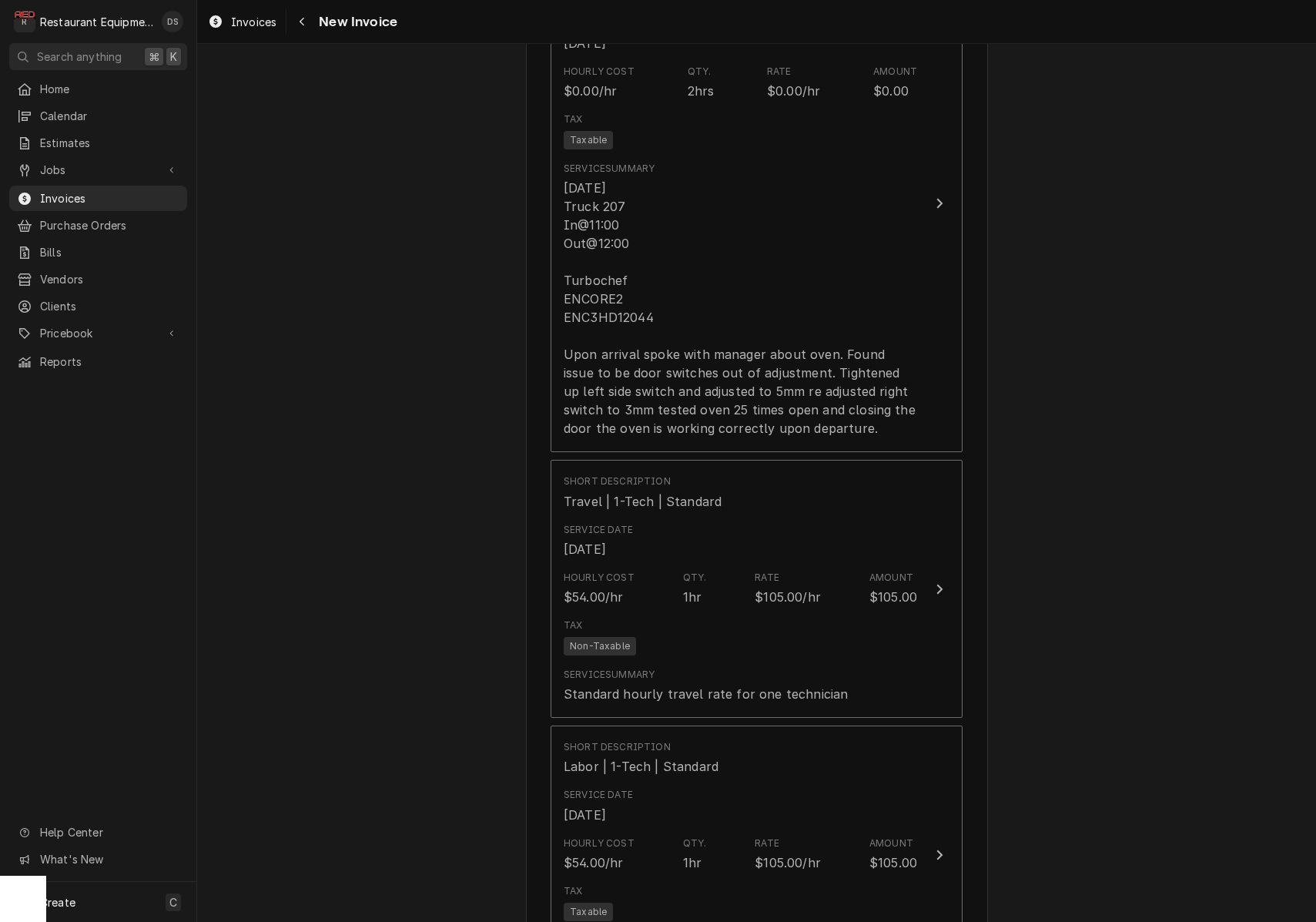
scroll to position [1135, 0]
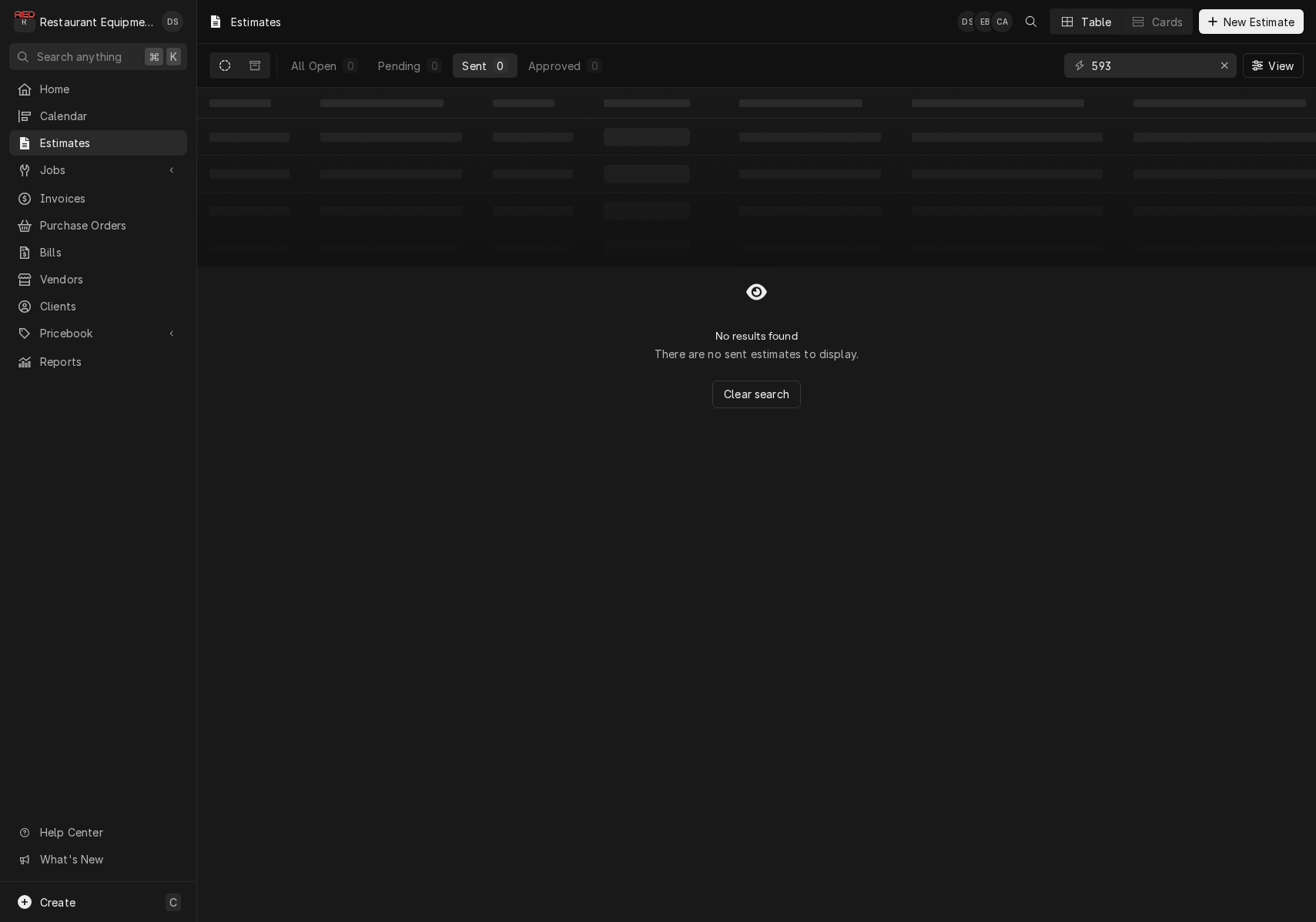
drag, startPoint x: 399, startPoint y: 67, endPoint x: 520, endPoint y: 50, distance: 122.2
click at [399, 67] on div "Pending" at bounding box center [399, 65] width 43 height 16
click at [1229, 62] on div "Erase input" at bounding box center [1225, 65] width 15 height 15
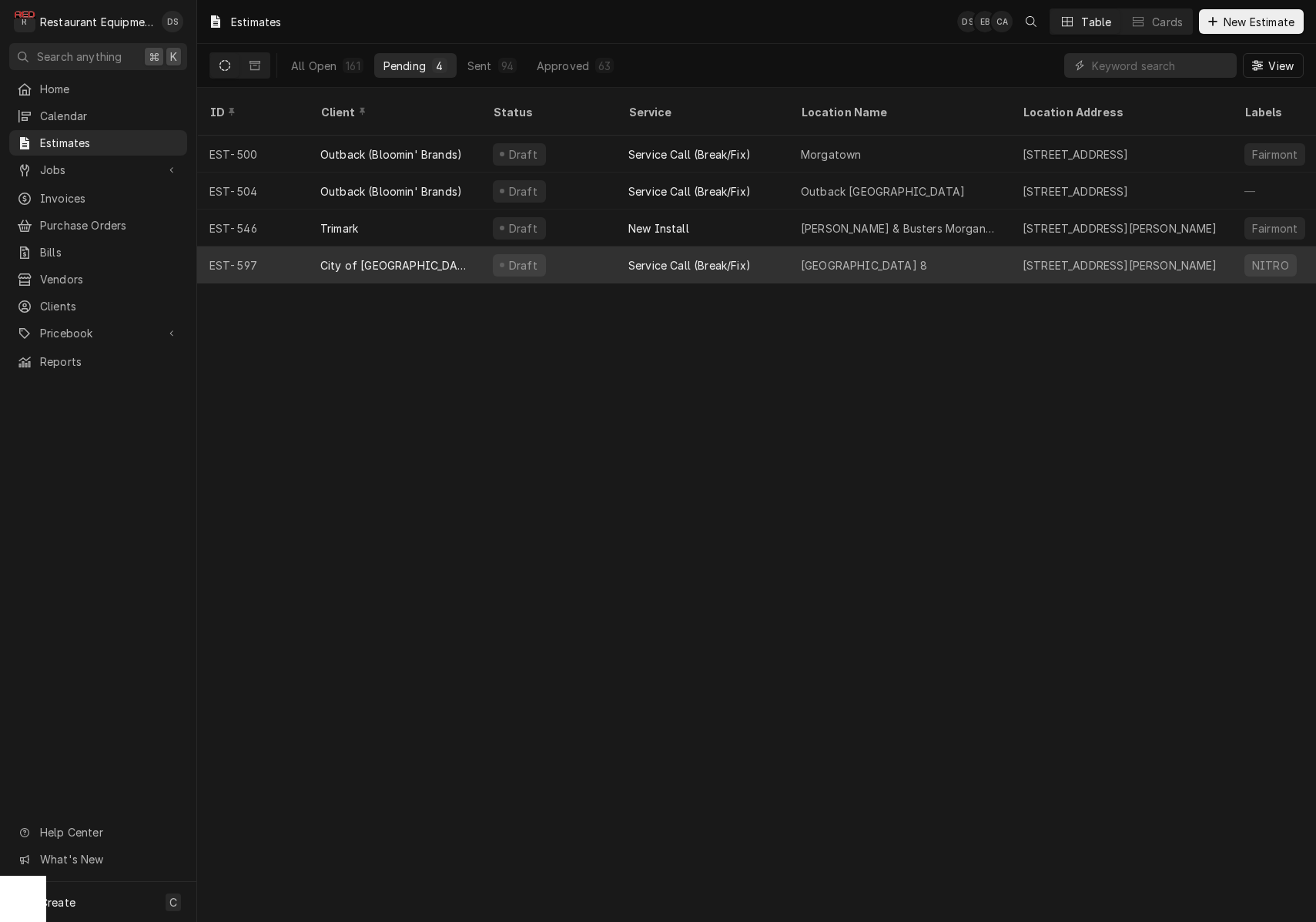
click at [722, 246] on div "Service Call (Break/Fix)" at bounding box center [702, 265] width 173 height 37
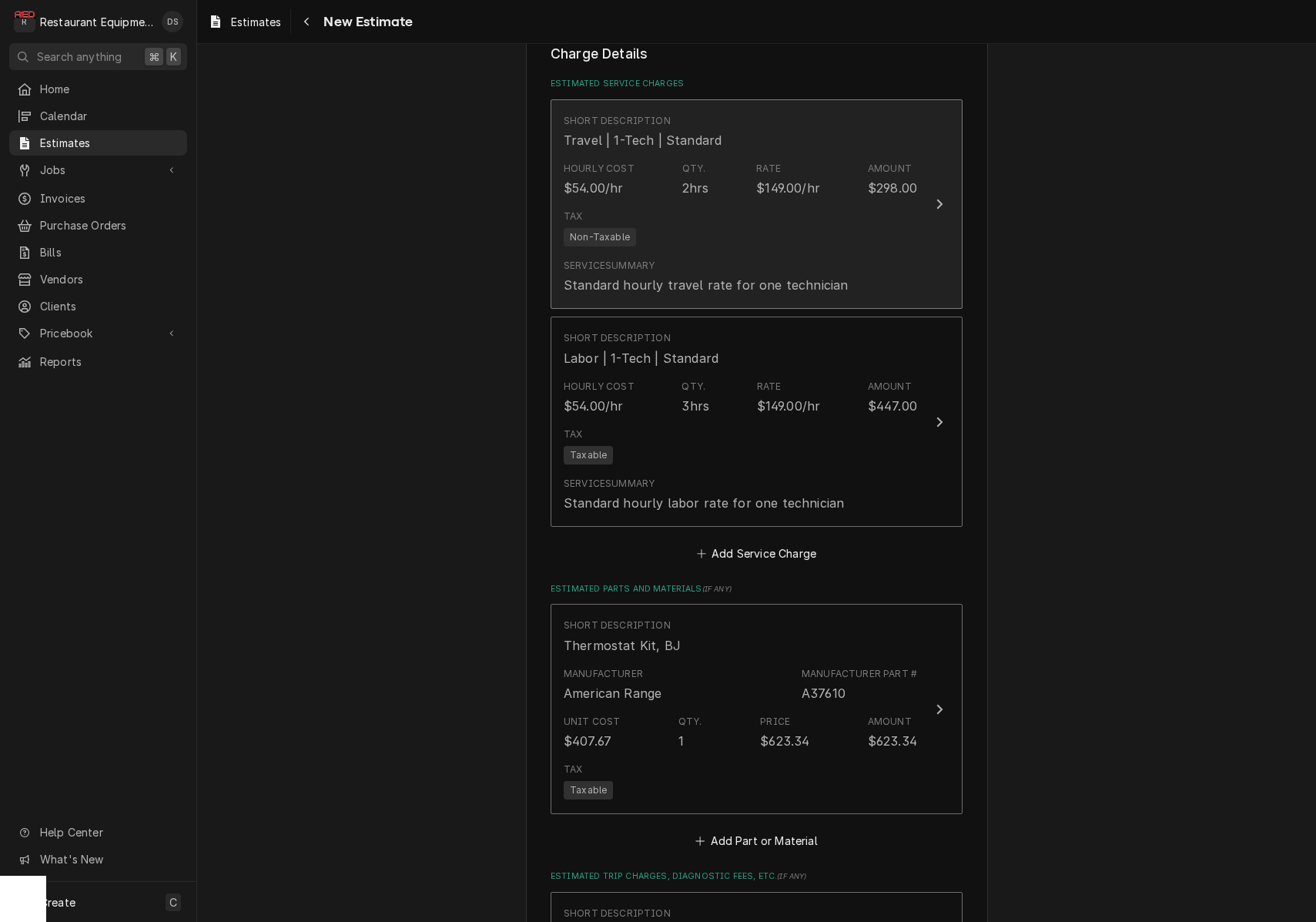
scroll to position [1074, 0]
click at [860, 255] on div "Service Summary Standard hourly travel rate for one technician" at bounding box center [741, 278] width 354 height 48
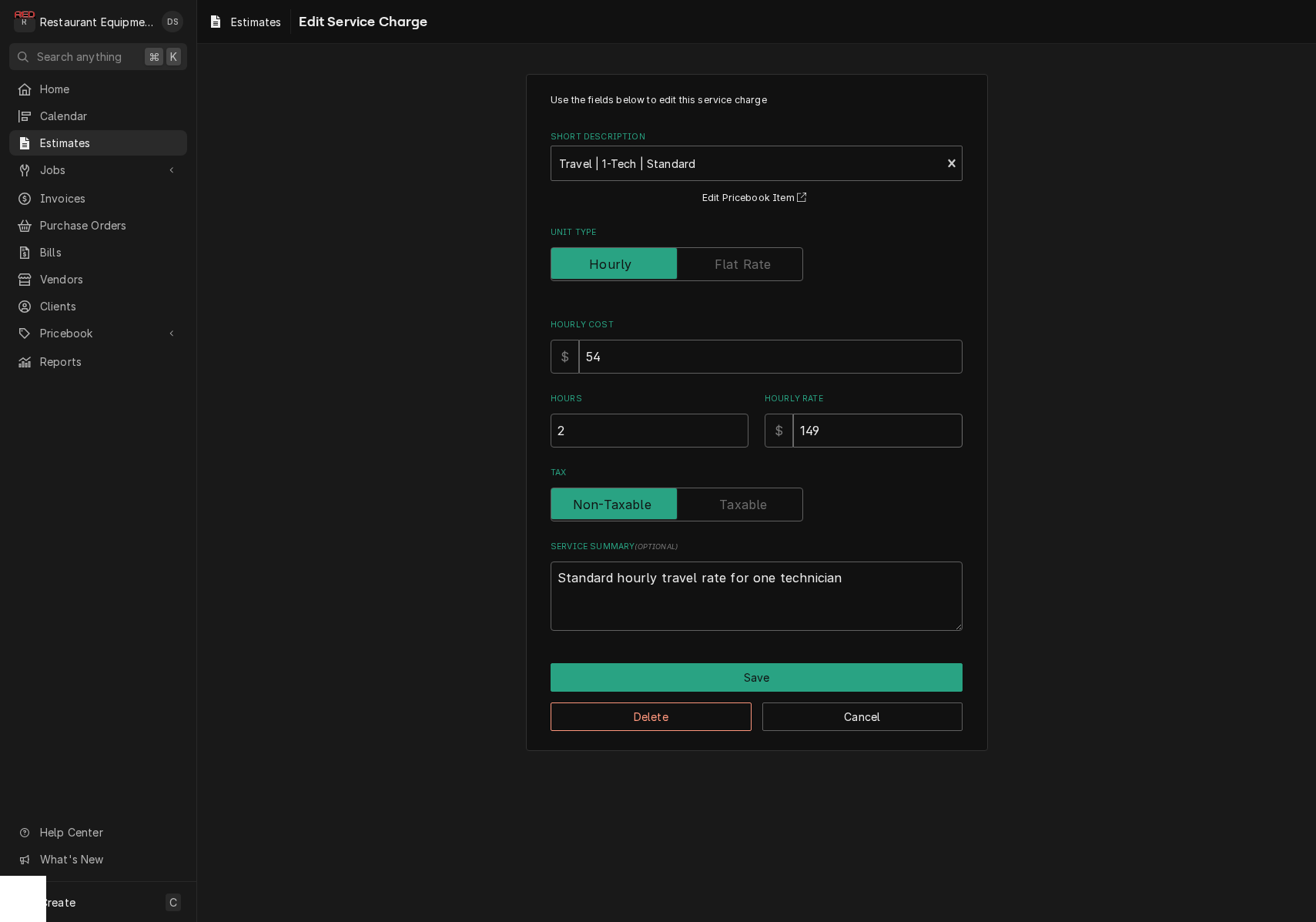
drag, startPoint x: 845, startPoint y: 430, endPoint x: 685, endPoint y: 414, distance: 160.8
click at [688, 415] on div "Hours 2 Hourly Rate $ 149" at bounding box center [757, 420] width 412 height 54
type textarea "x"
type input "1"
type textarea "x"
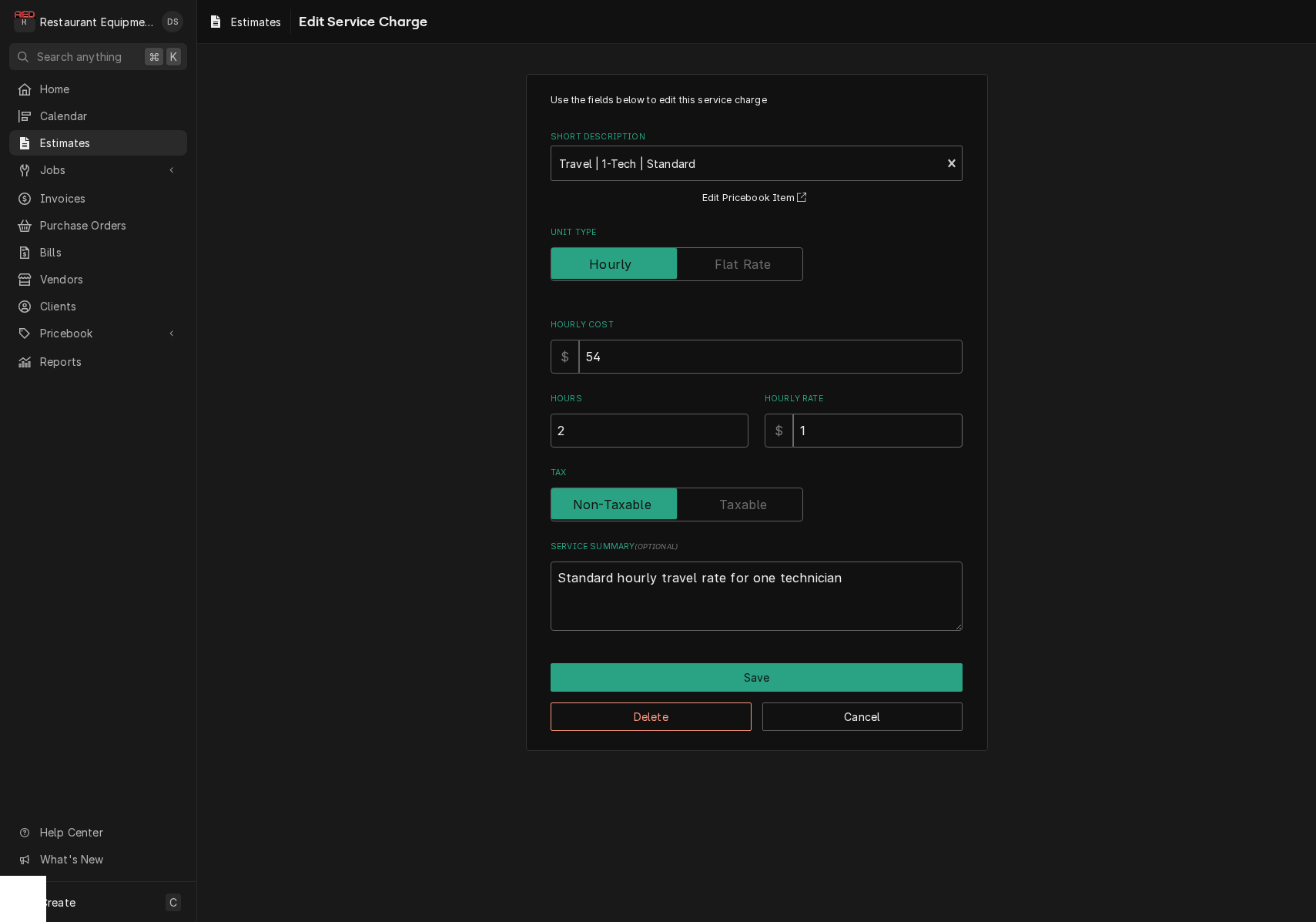
type input "12"
type textarea "x"
type input "125"
type textarea "x"
type input "125"
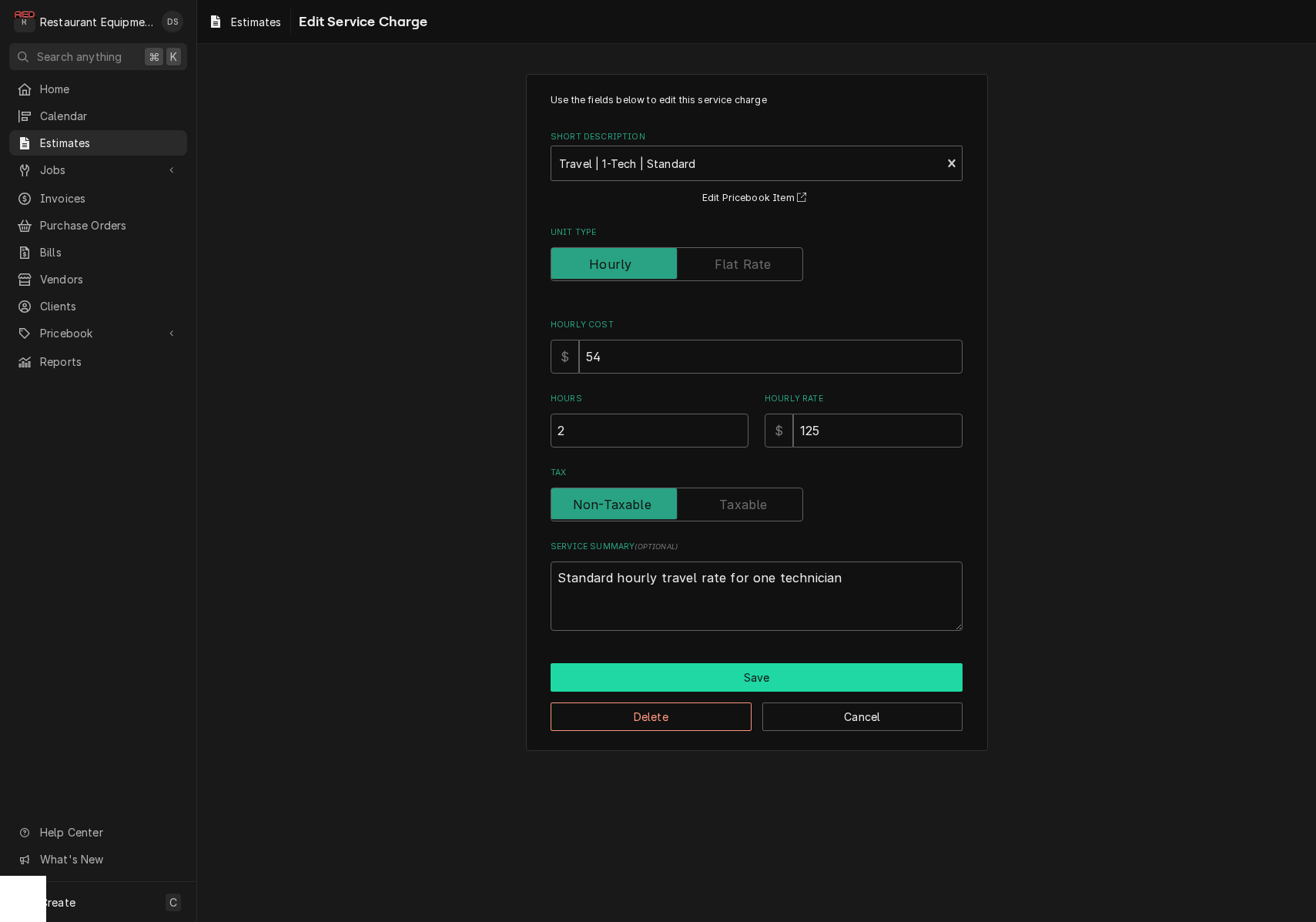
click at [787, 667] on button "Save" at bounding box center [757, 677] width 412 height 28
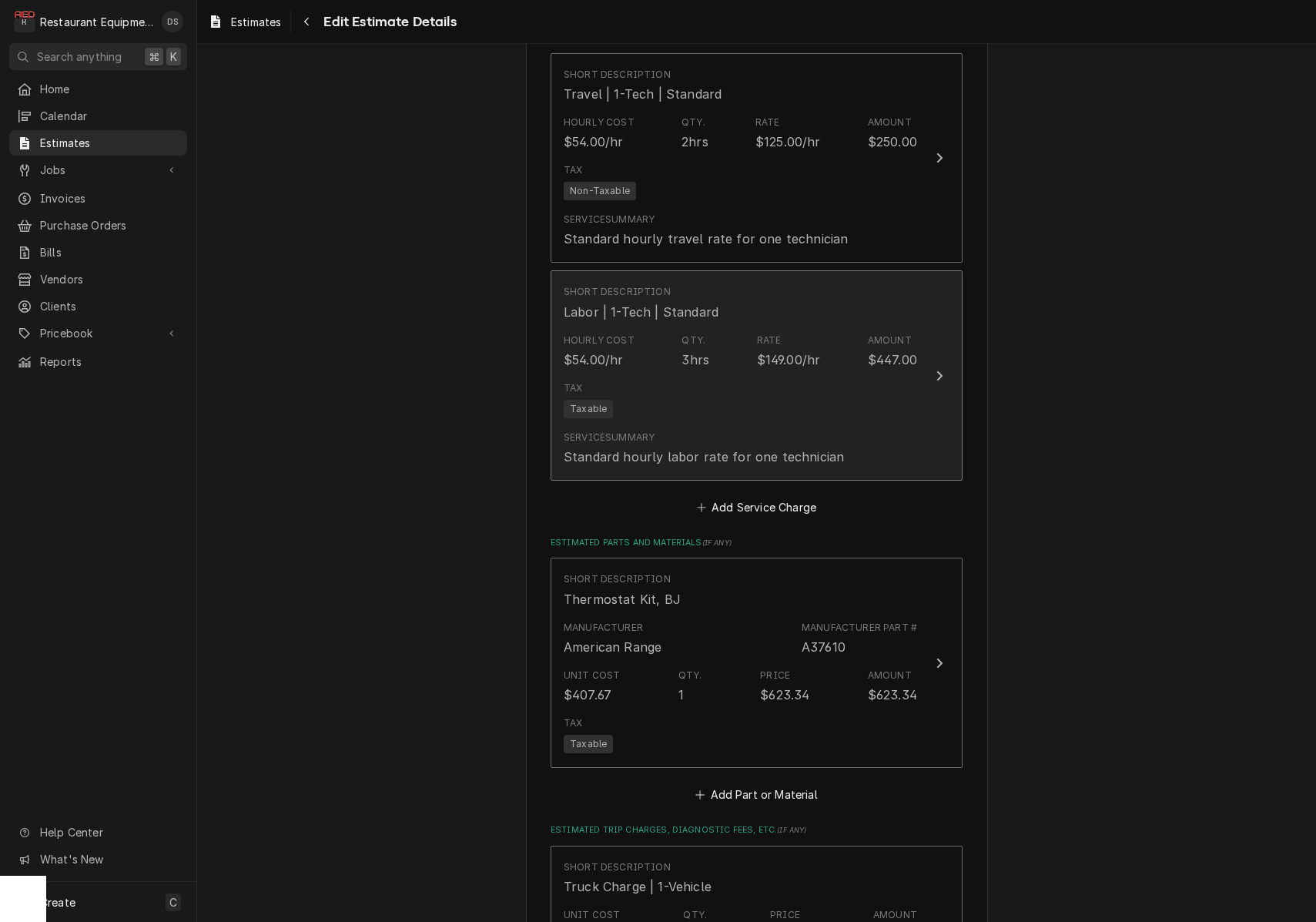
scroll to position [1123, 0]
click at [811, 396] on div "Tax Taxable" at bounding box center [741, 399] width 354 height 49
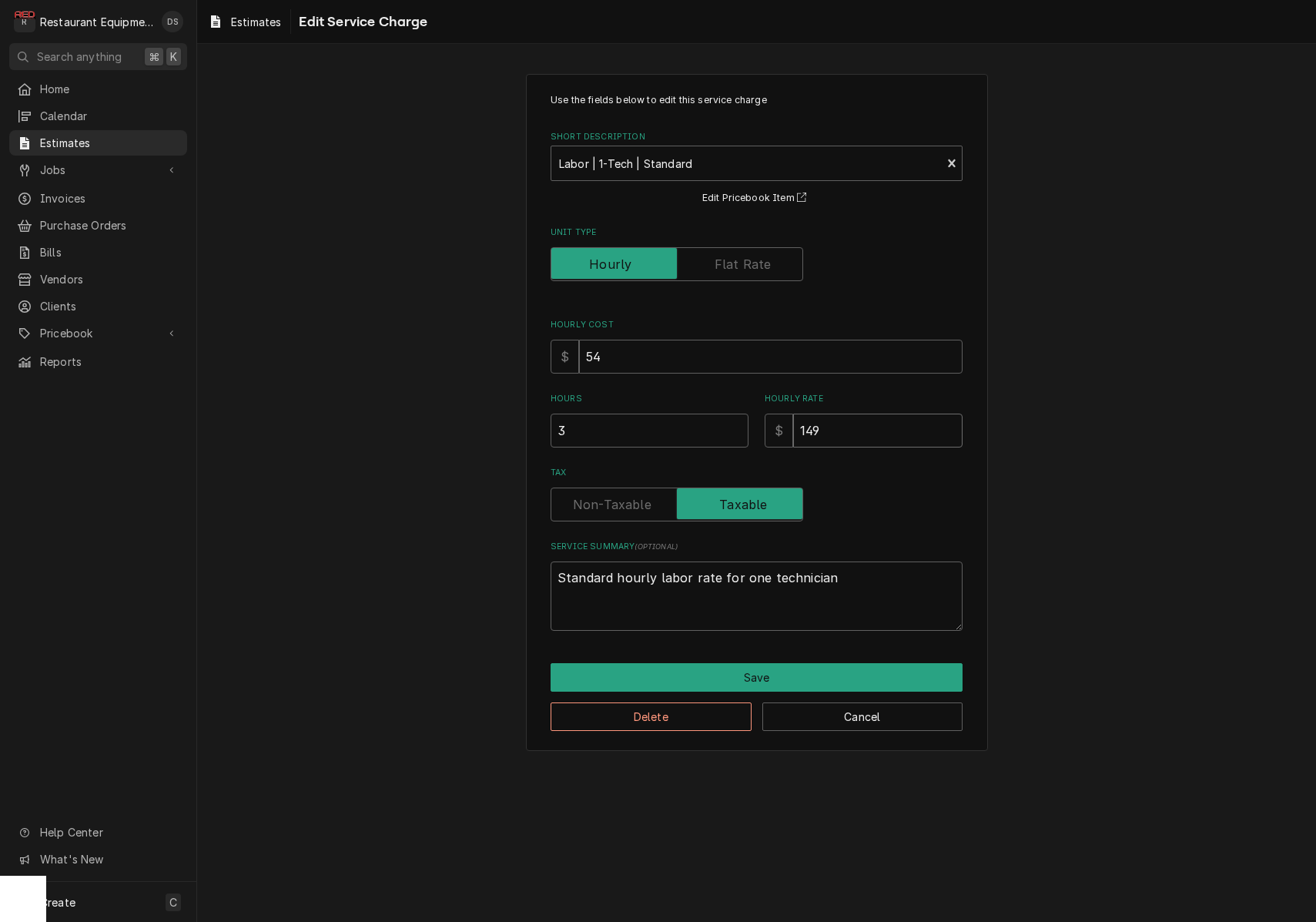
drag, startPoint x: 847, startPoint y: 433, endPoint x: 738, endPoint y: 422, distance: 109.6
click at [738, 422] on input "3" at bounding box center [650, 430] width 198 height 34
type textarea "x"
type input "1"
type textarea "x"
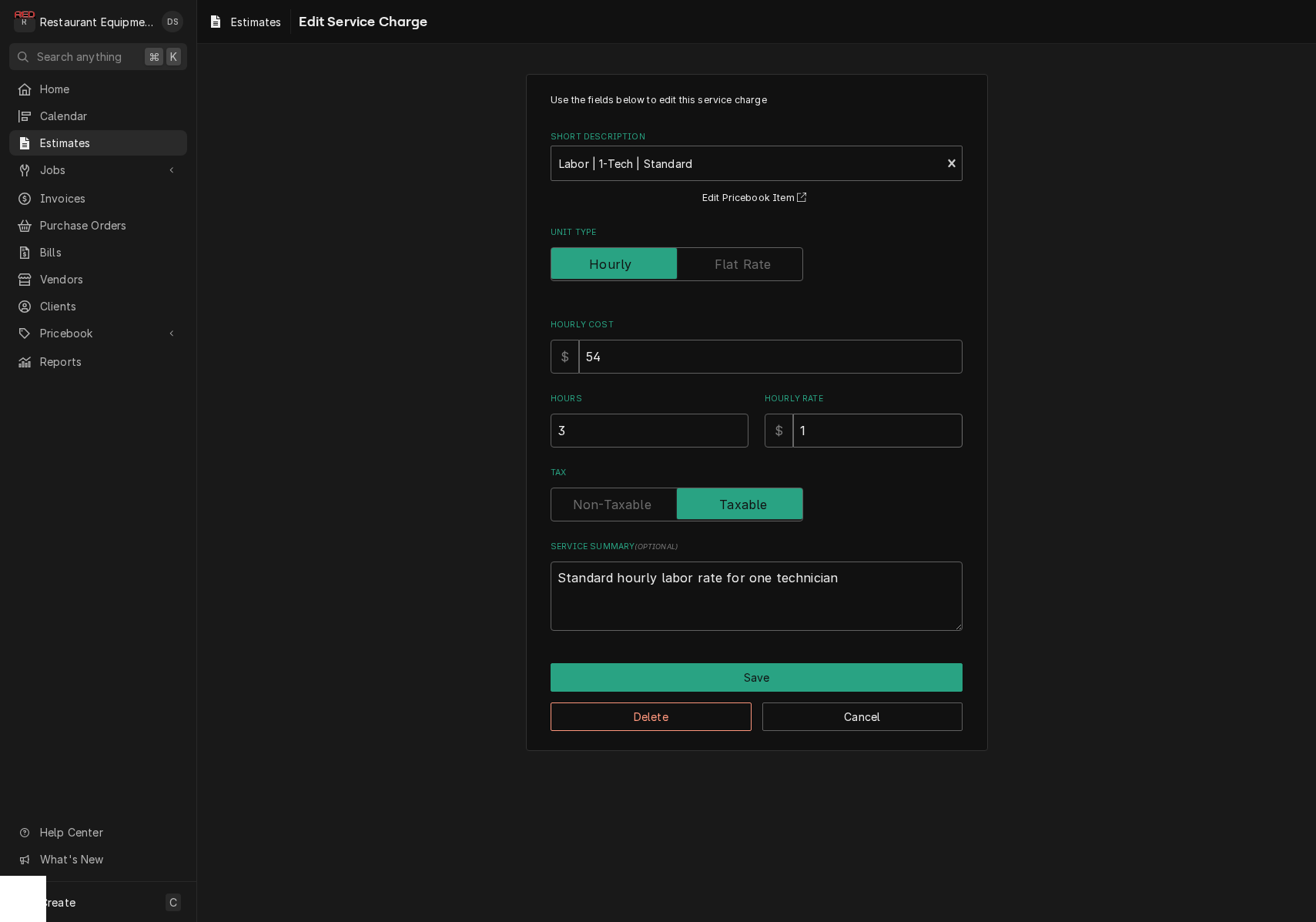
type input "12"
type textarea "x"
type input "125"
type textarea "x"
type input "125"
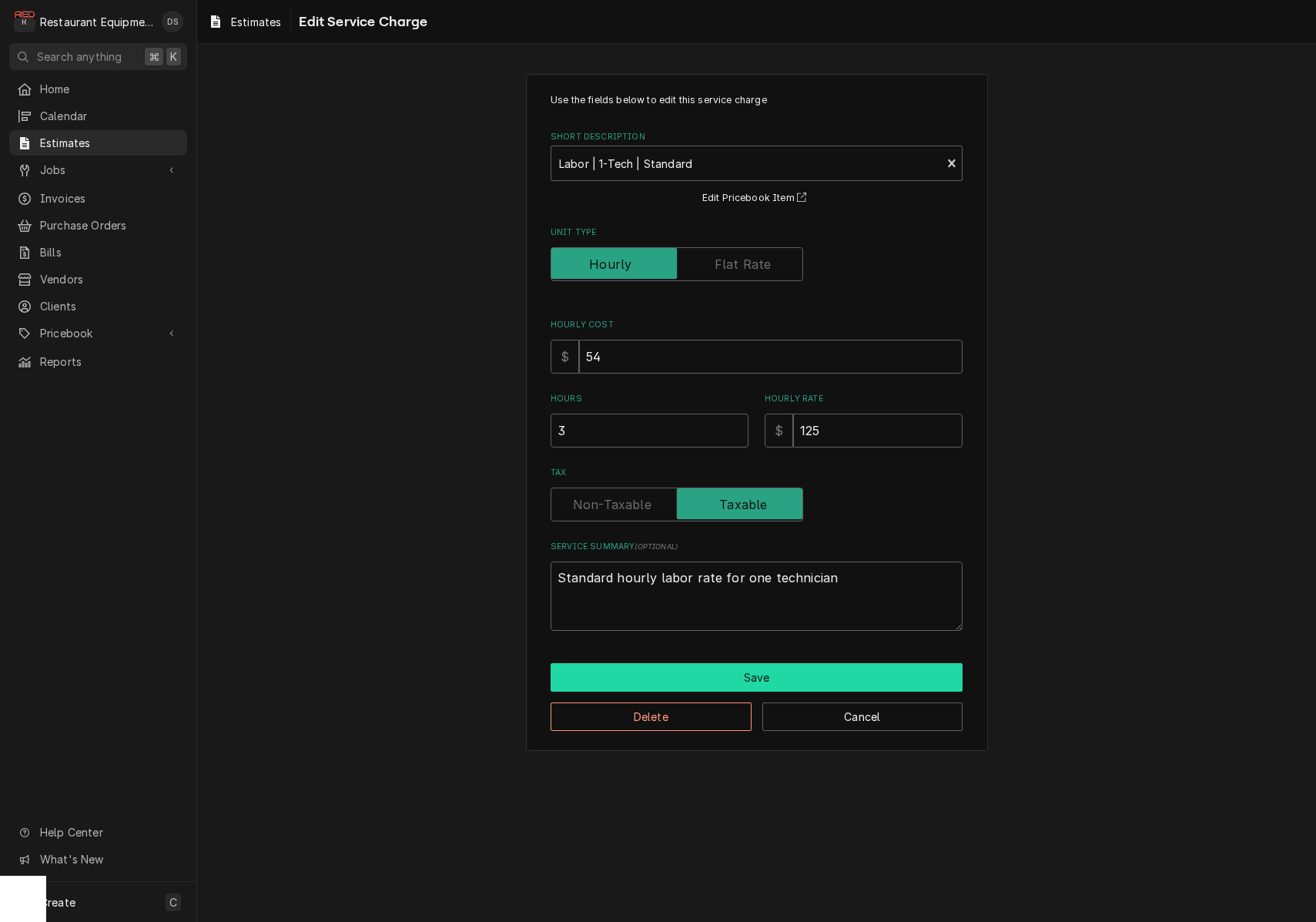
click at [808, 671] on button "Save" at bounding box center [757, 677] width 412 height 28
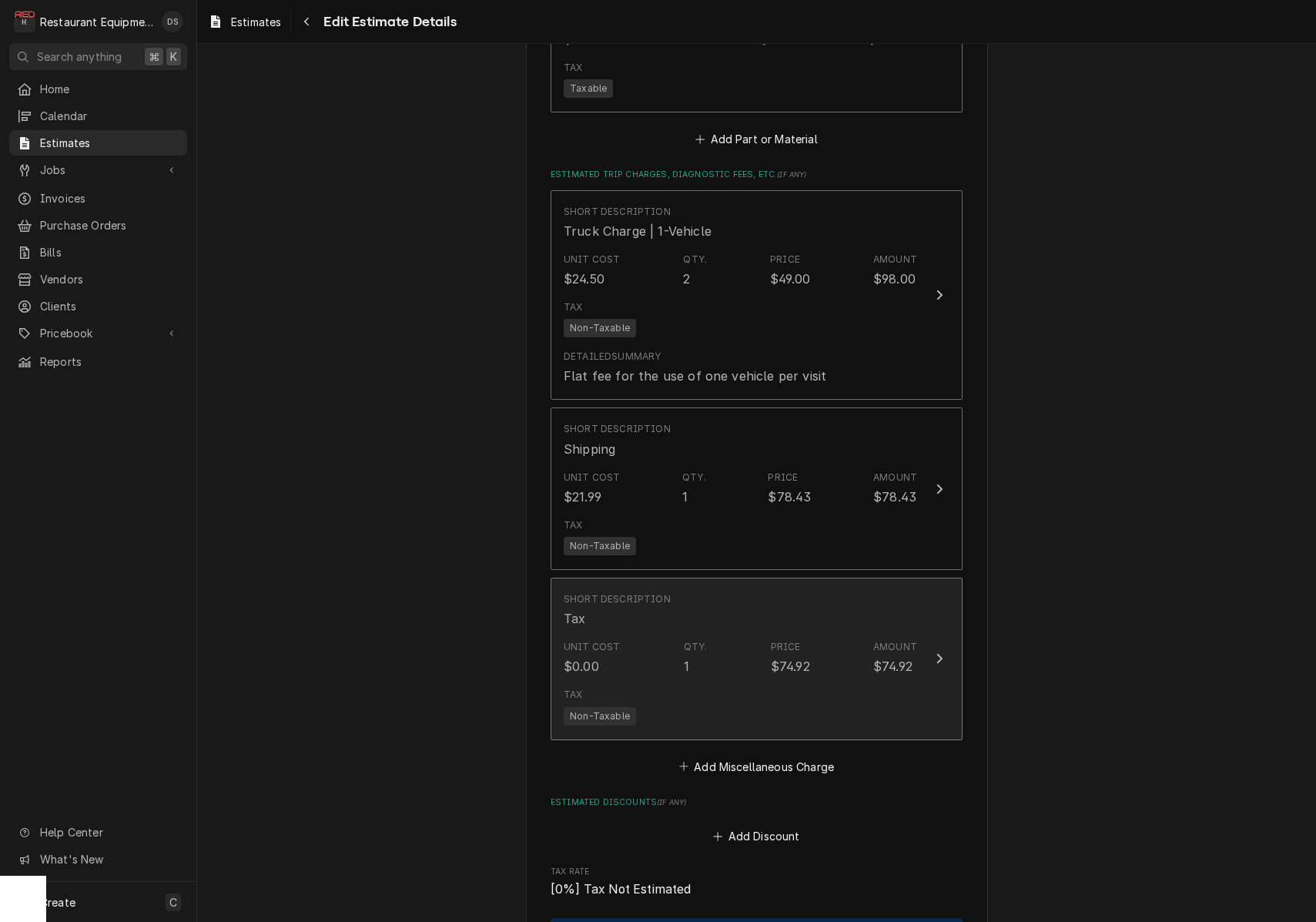
scroll to position [1779, 0]
click at [861, 603] on div "Short Description Tax" at bounding box center [741, 608] width 354 height 48
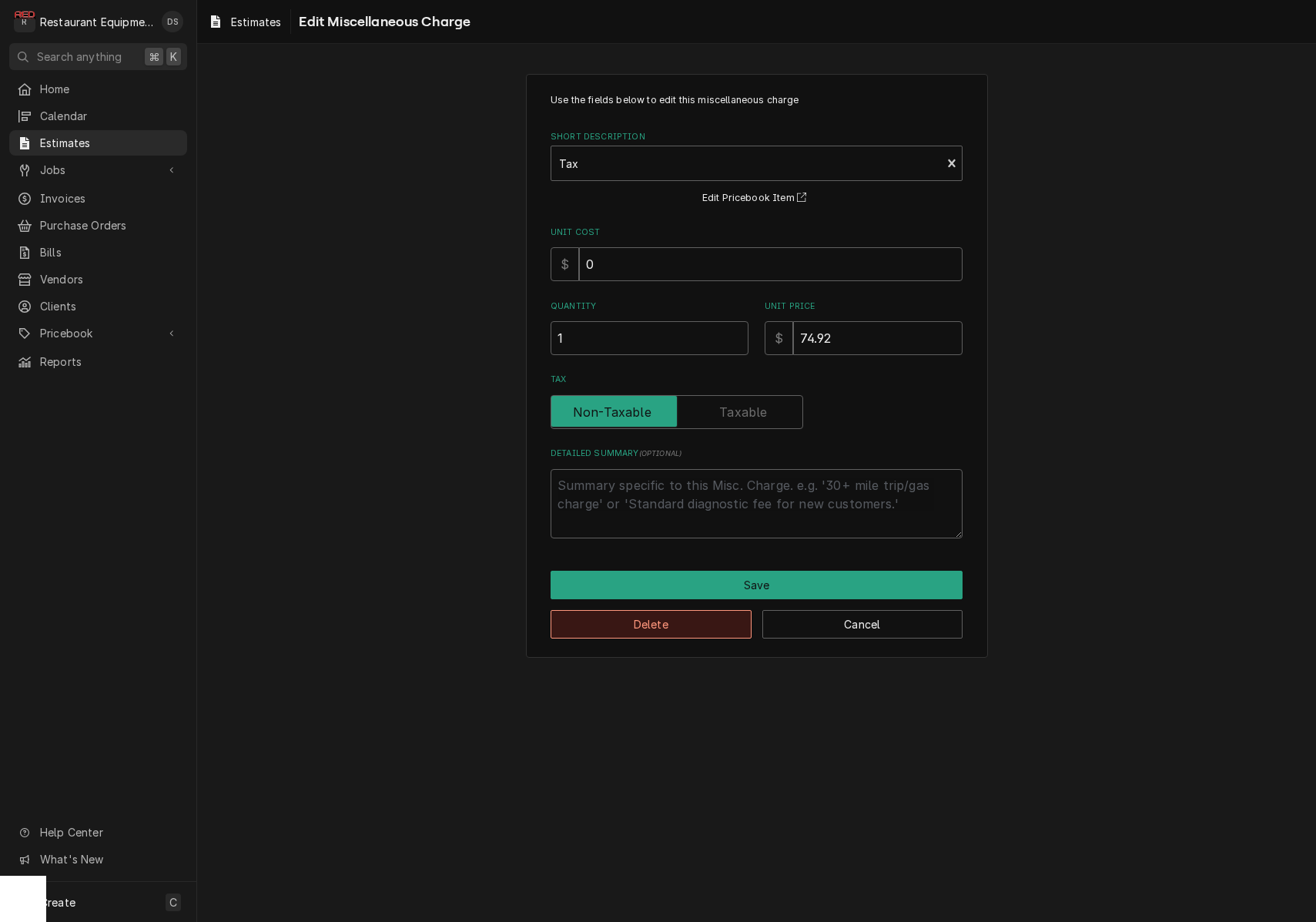
click at [676, 620] on button "Delete" at bounding box center [651, 624] width 201 height 28
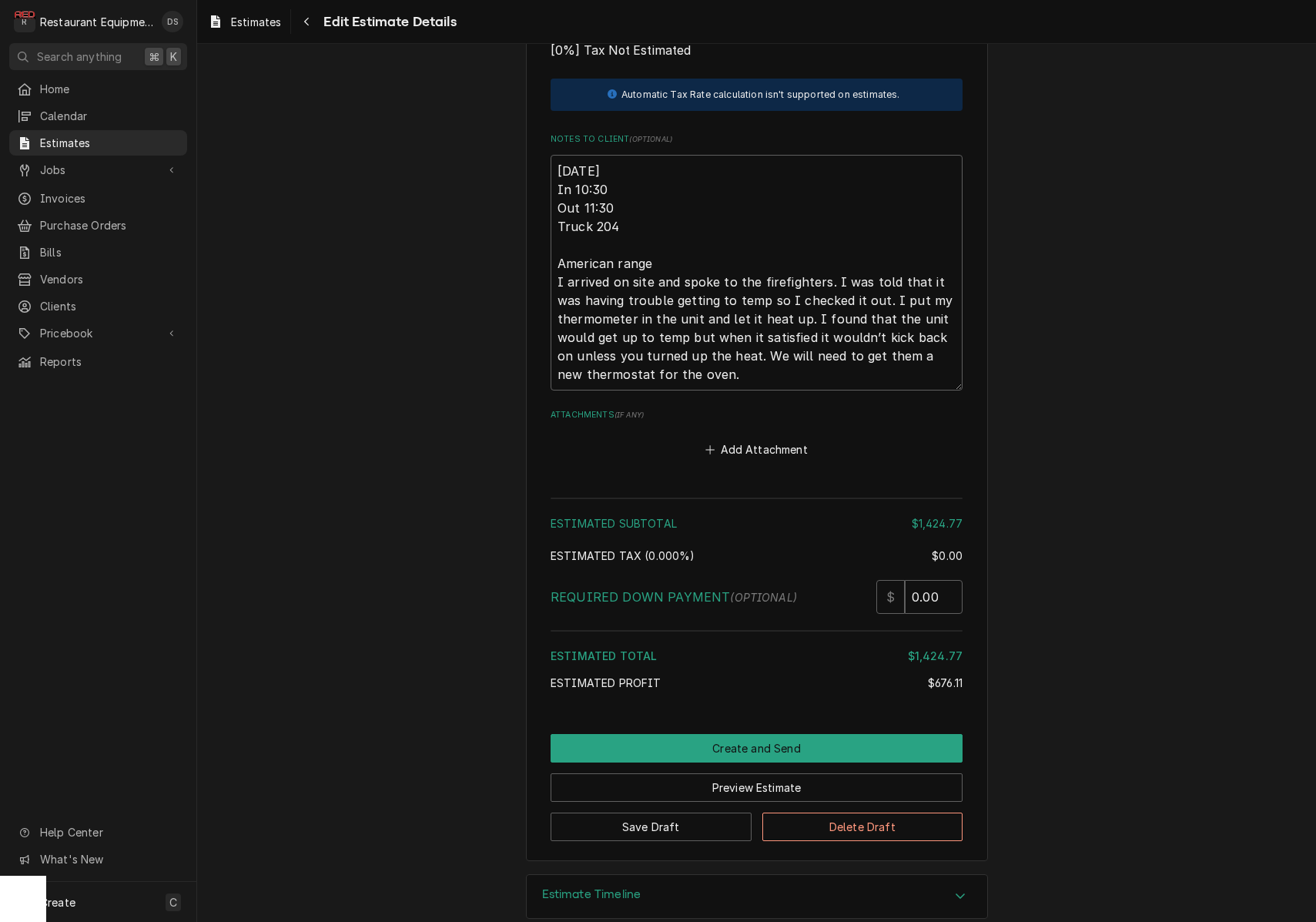
scroll to position [2446, 0]
click at [741, 735] on button "Create and Send" at bounding box center [757, 749] width 412 height 28
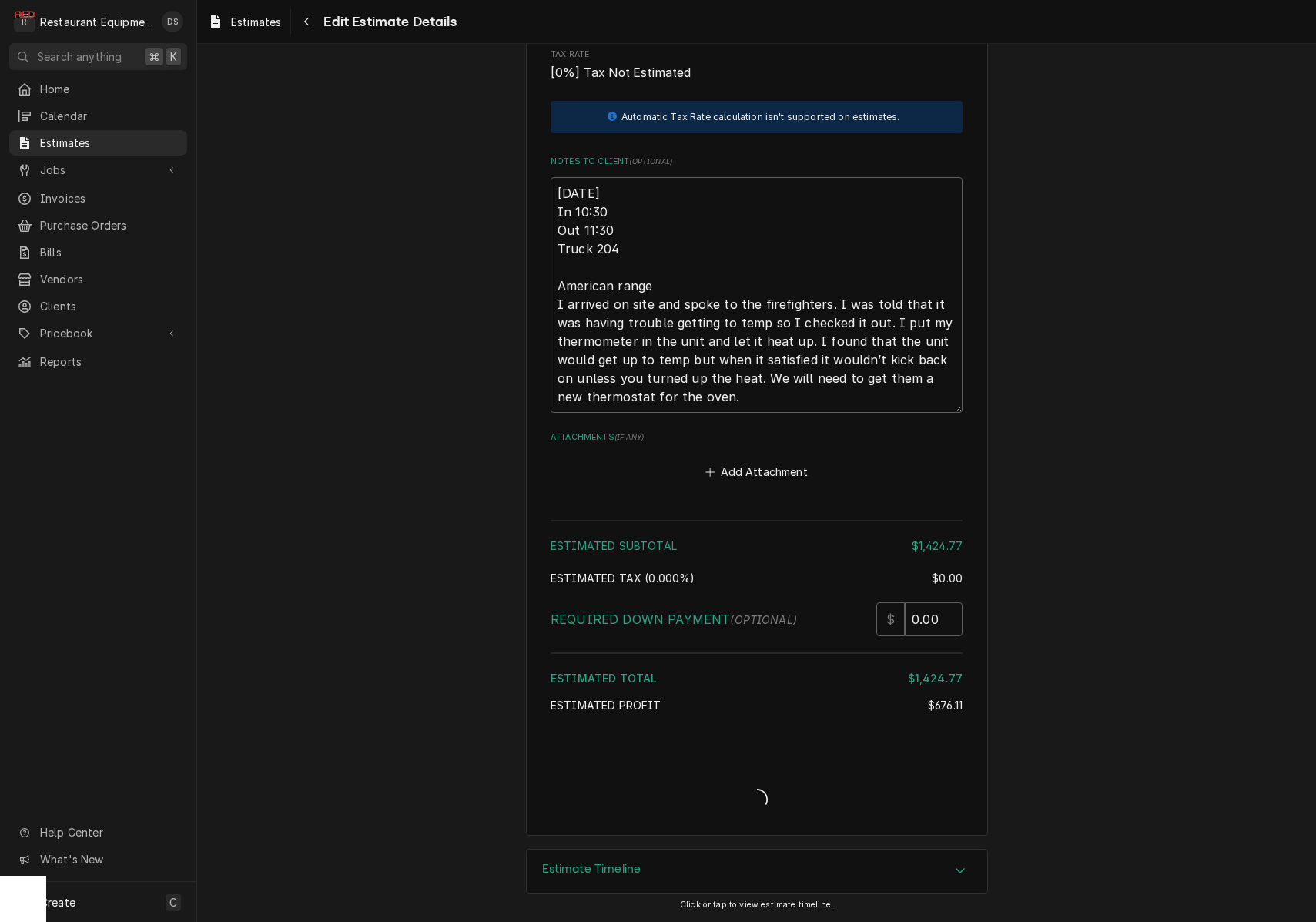
scroll to position [2399, 0]
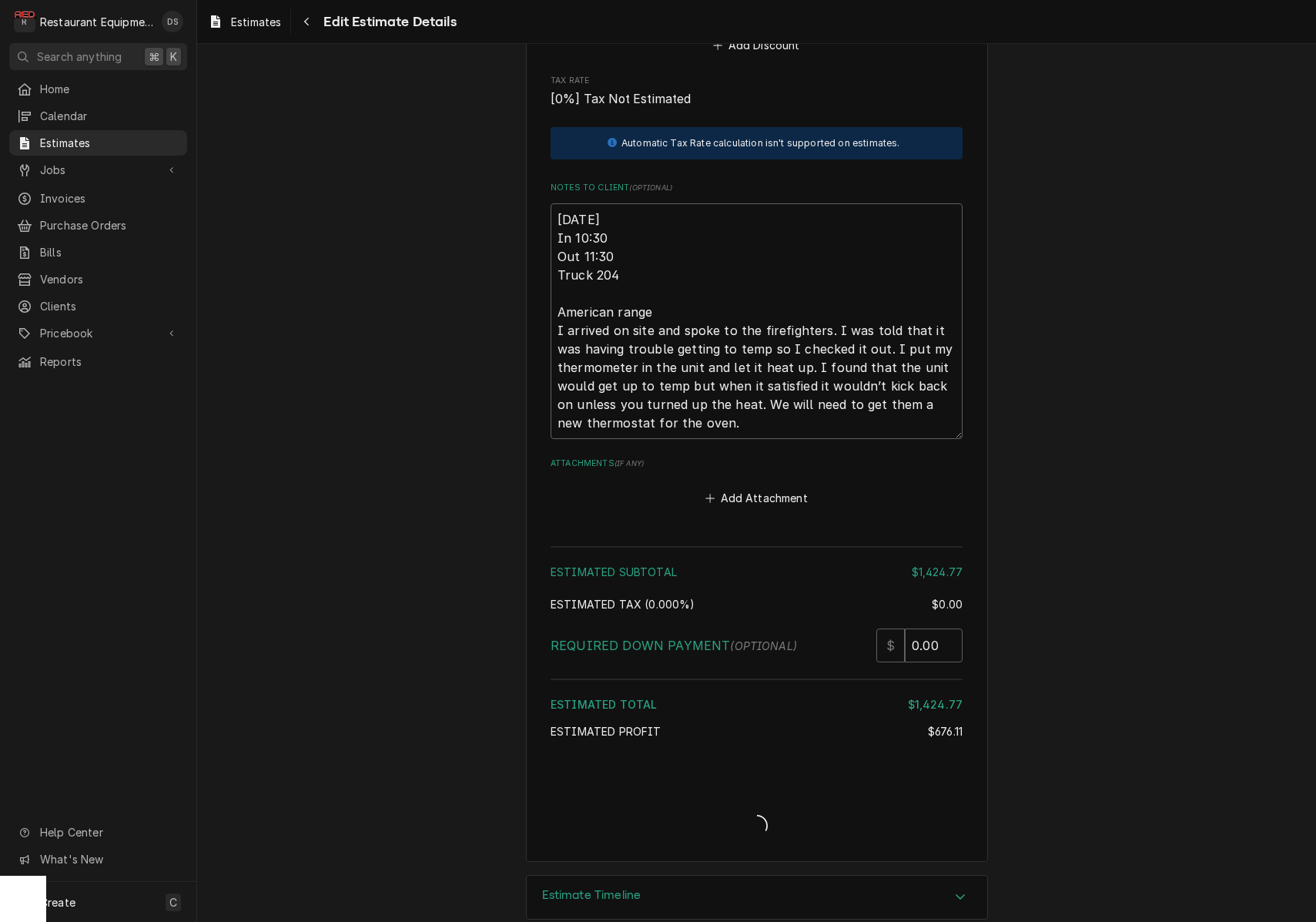
type textarea "x"
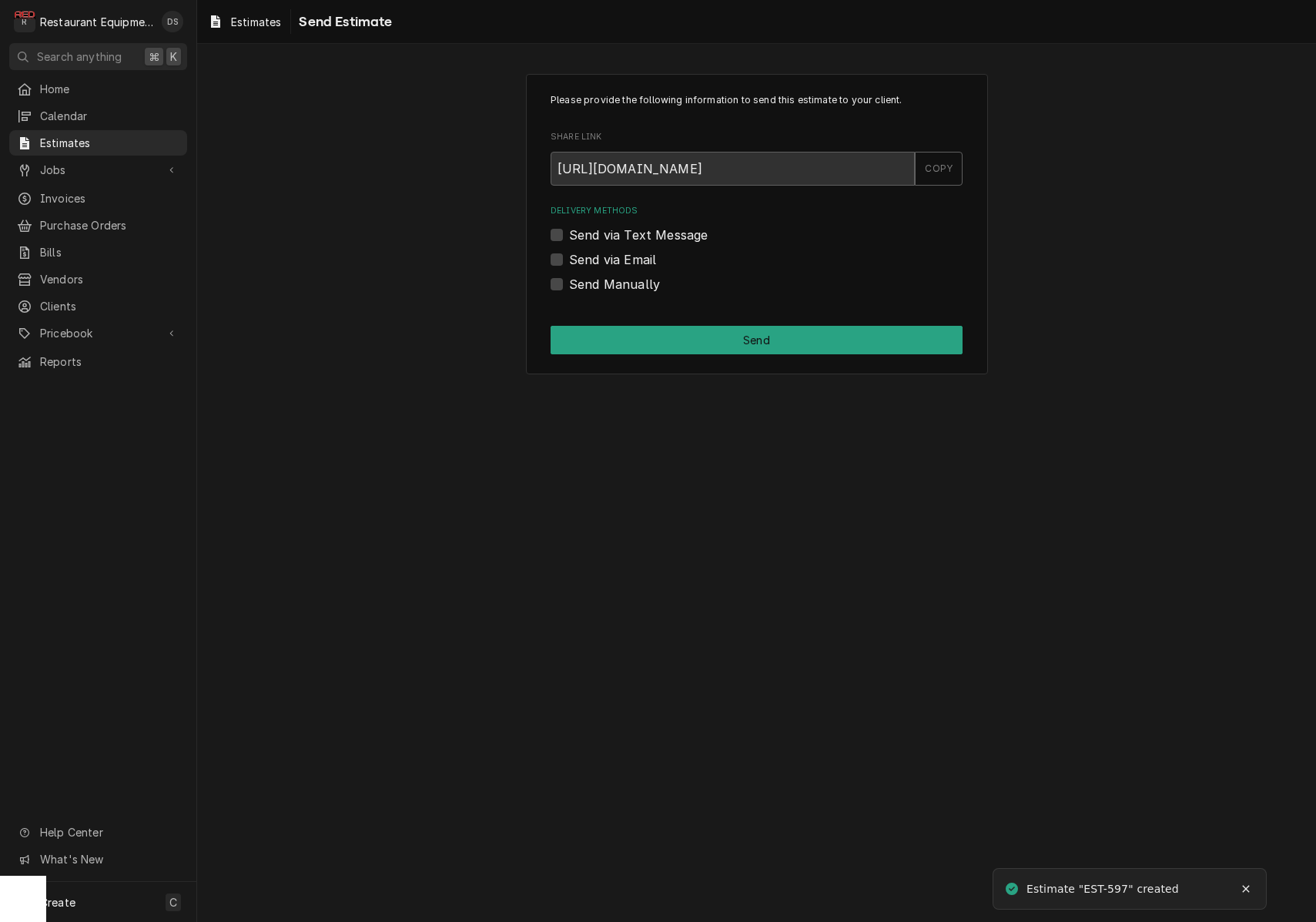
click at [569, 256] on label "Send via Email" at bounding box center [613, 260] width 87 height 18
click at [569, 256] on input "Send via Email" at bounding box center [775, 267] width 412 height 34
checkbox input "true"
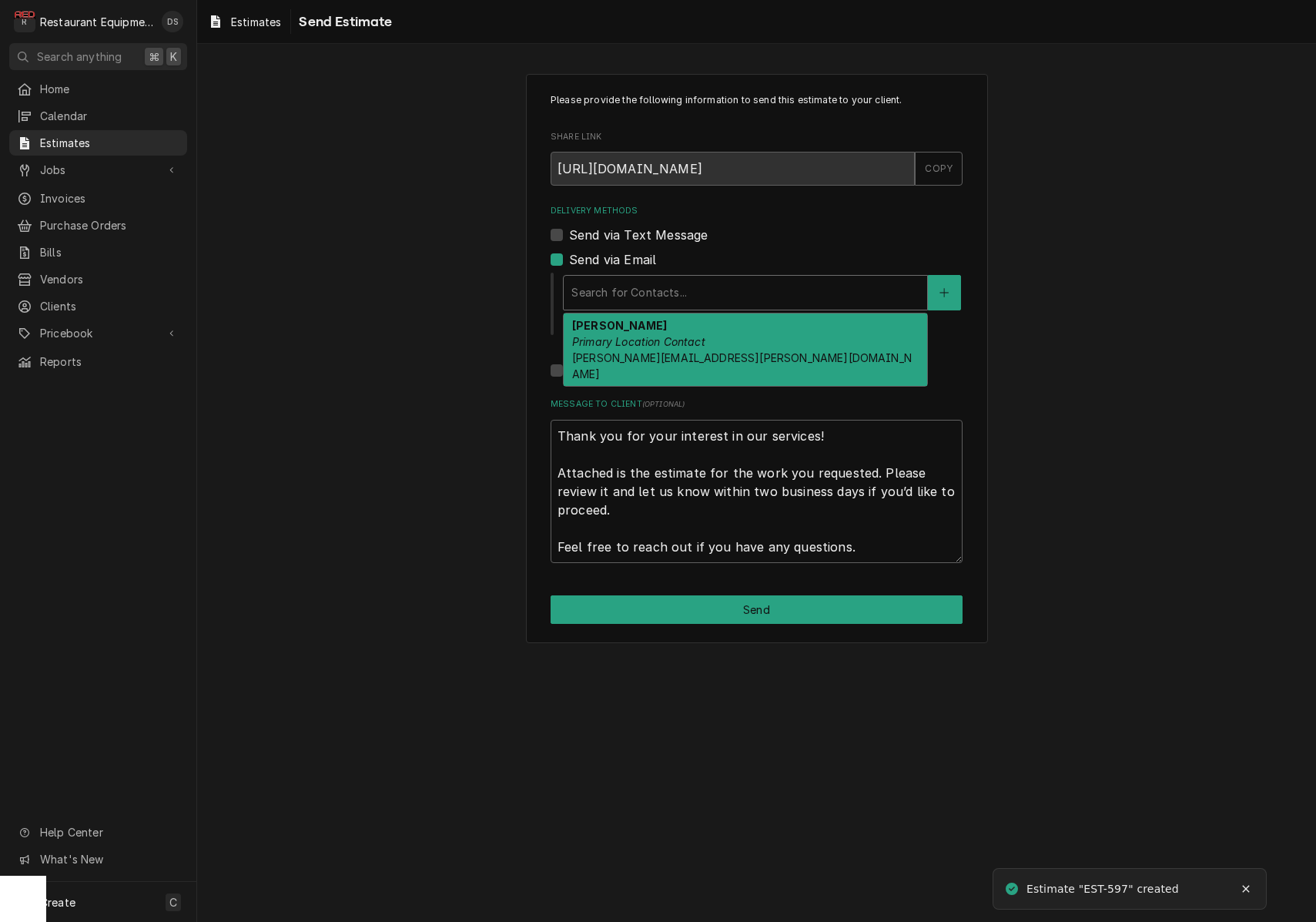
click at [716, 298] on div "Delivery Methods" at bounding box center [745, 293] width 348 height 28
click at [719, 328] on div "[PERSON_NAME] Primary Location Contact [PERSON_NAME][EMAIL_ADDRESS][PERSON_NAME…" at bounding box center [746, 350] width 364 height 72
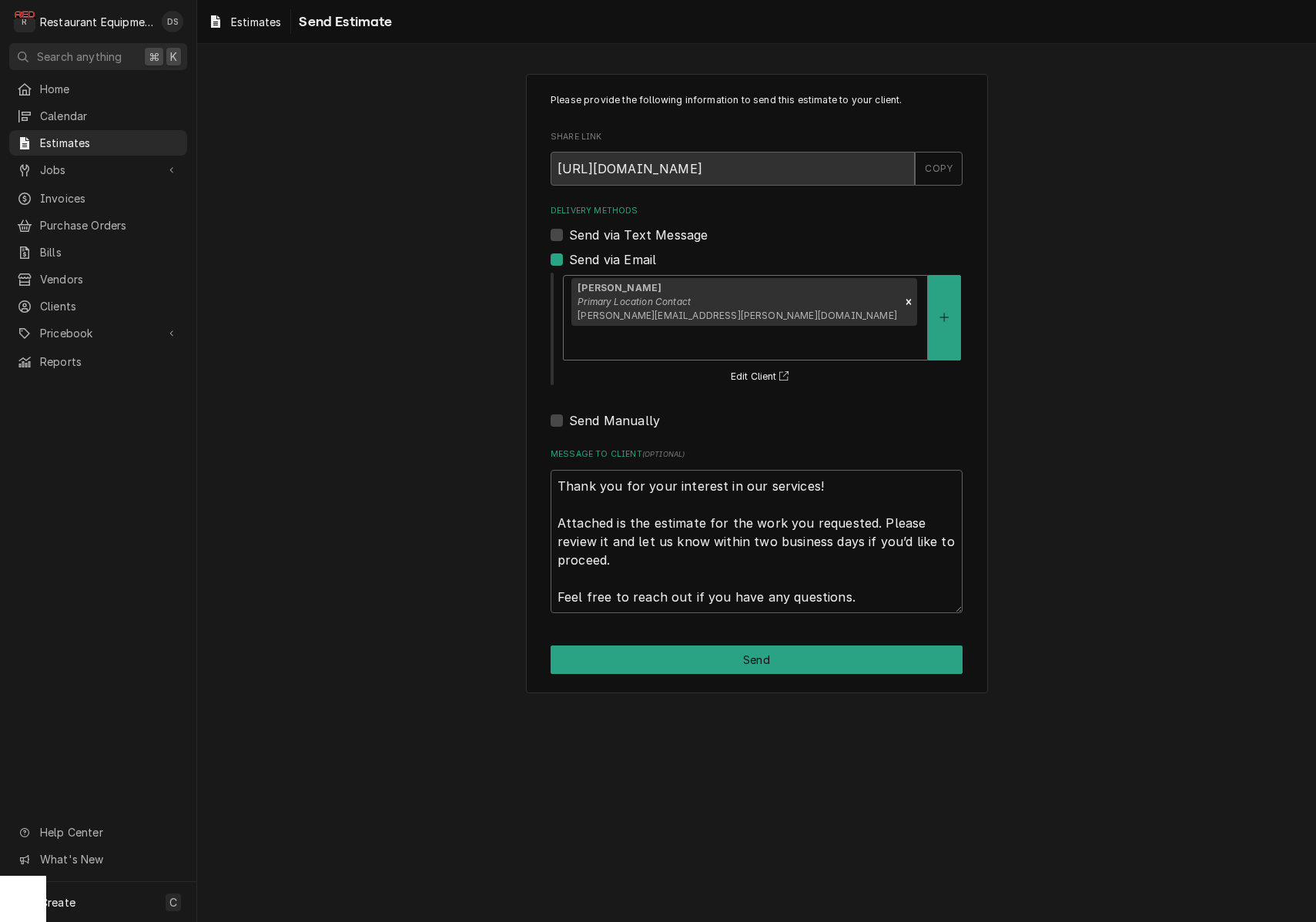
type textarea "x"
click at [947, 312] on icon "Create New Contact" at bounding box center [944, 317] width 9 height 11
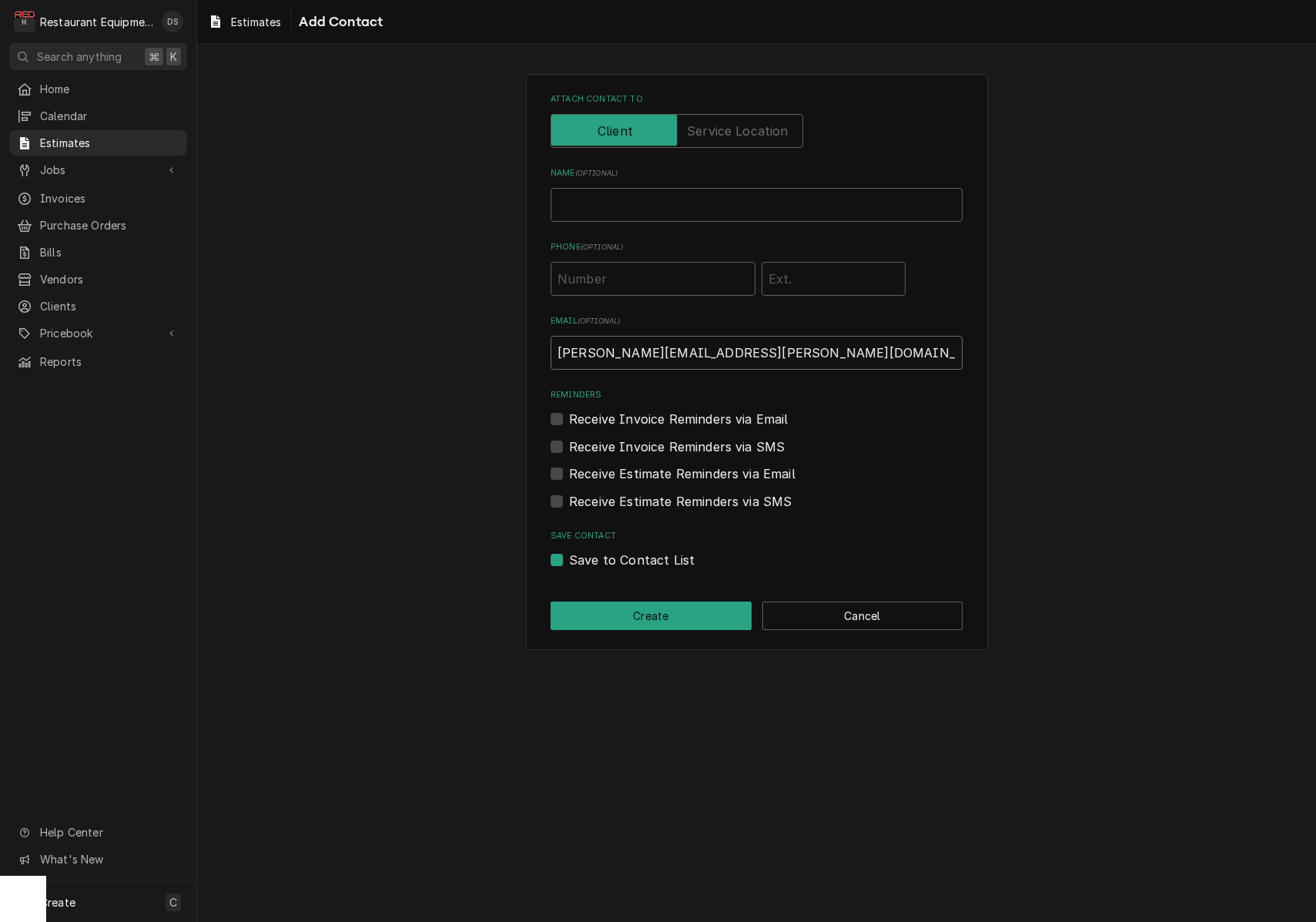
type input "Karen.jordan@cityofcharleston.org"
click at [645, 194] on input "Name ( optional )" at bounding box center [757, 205] width 412 height 34
type input "Karen Jordan"
click at [569, 416] on label "Receive Invoice Reminders via Email" at bounding box center [679, 419] width 220 height 18
click at [569, 416] on input "Reminders" at bounding box center [775, 427] width 412 height 34
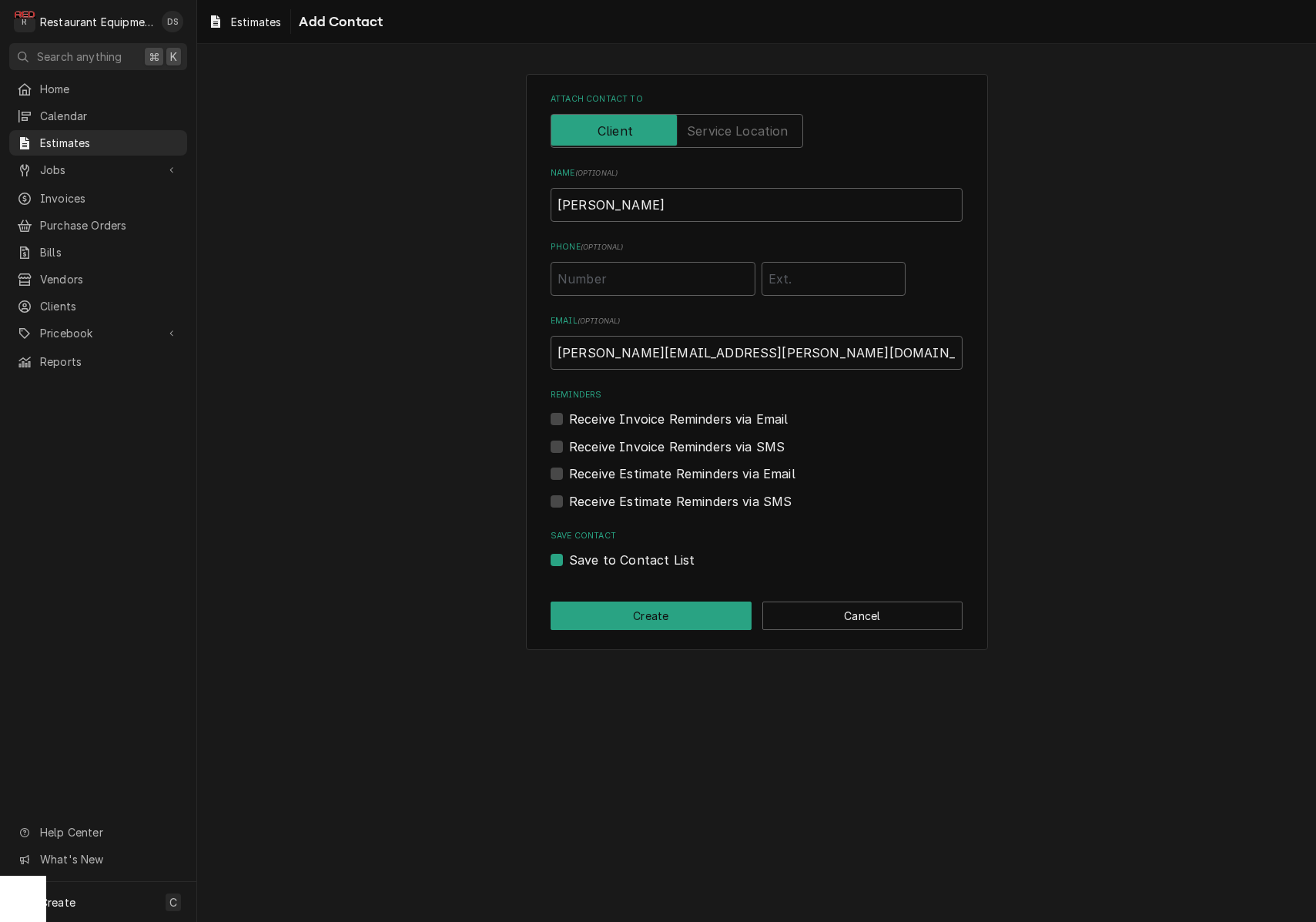
checkbox input "true"
click at [569, 466] on label "Receive Estimate Reminders via Email" at bounding box center [682, 474] width 226 height 18
click at [569, 466] on input "Contact Edit Form" at bounding box center [775, 481] width 412 height 34
checkbox input "true"
click at [676, 622] on button "Create" at bounding box center [651, 616] width 201 height 28
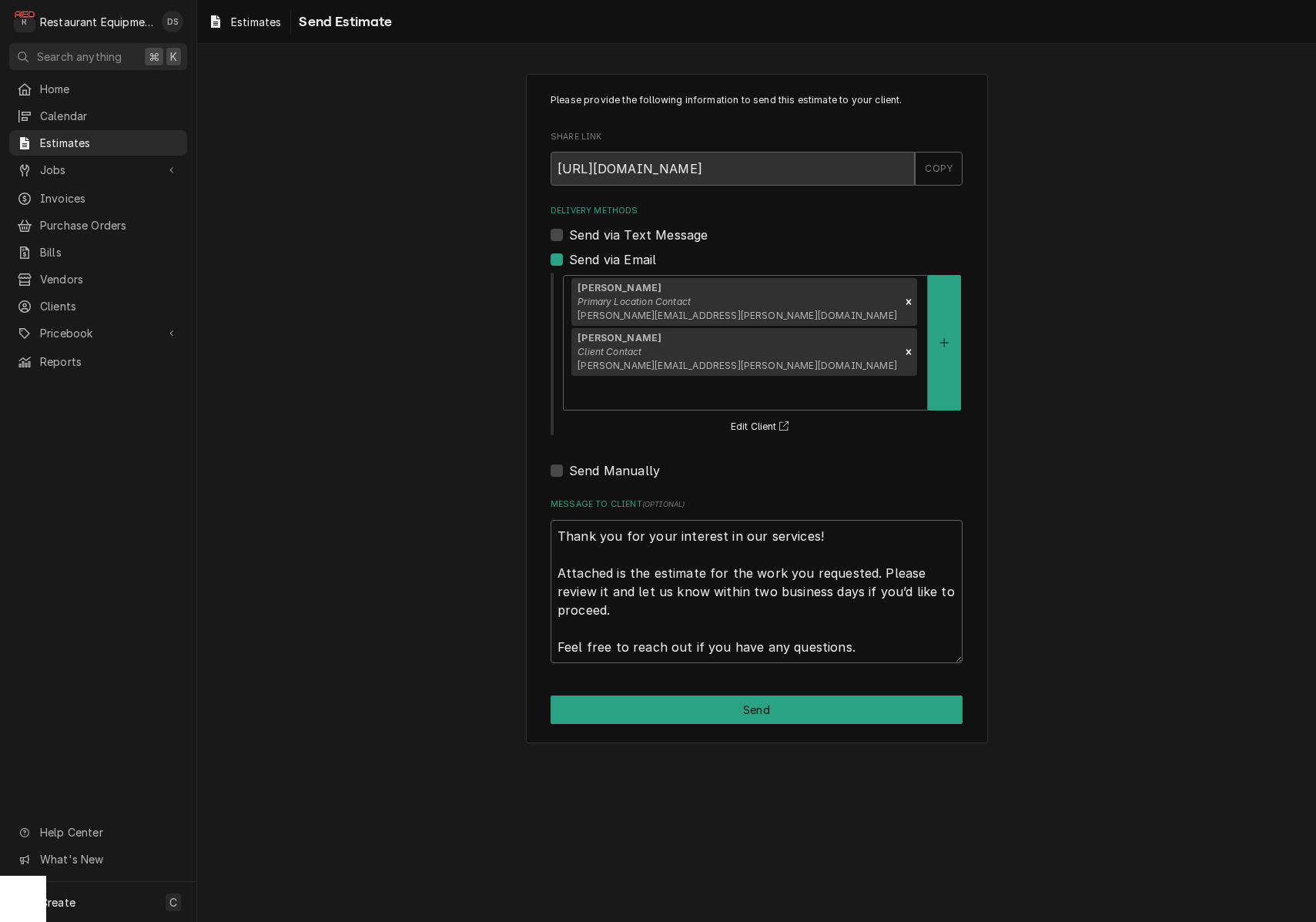
click at [729, 696] on button "Send" at bounding box center [757, 710] width 412 height 28
type textarea "x"
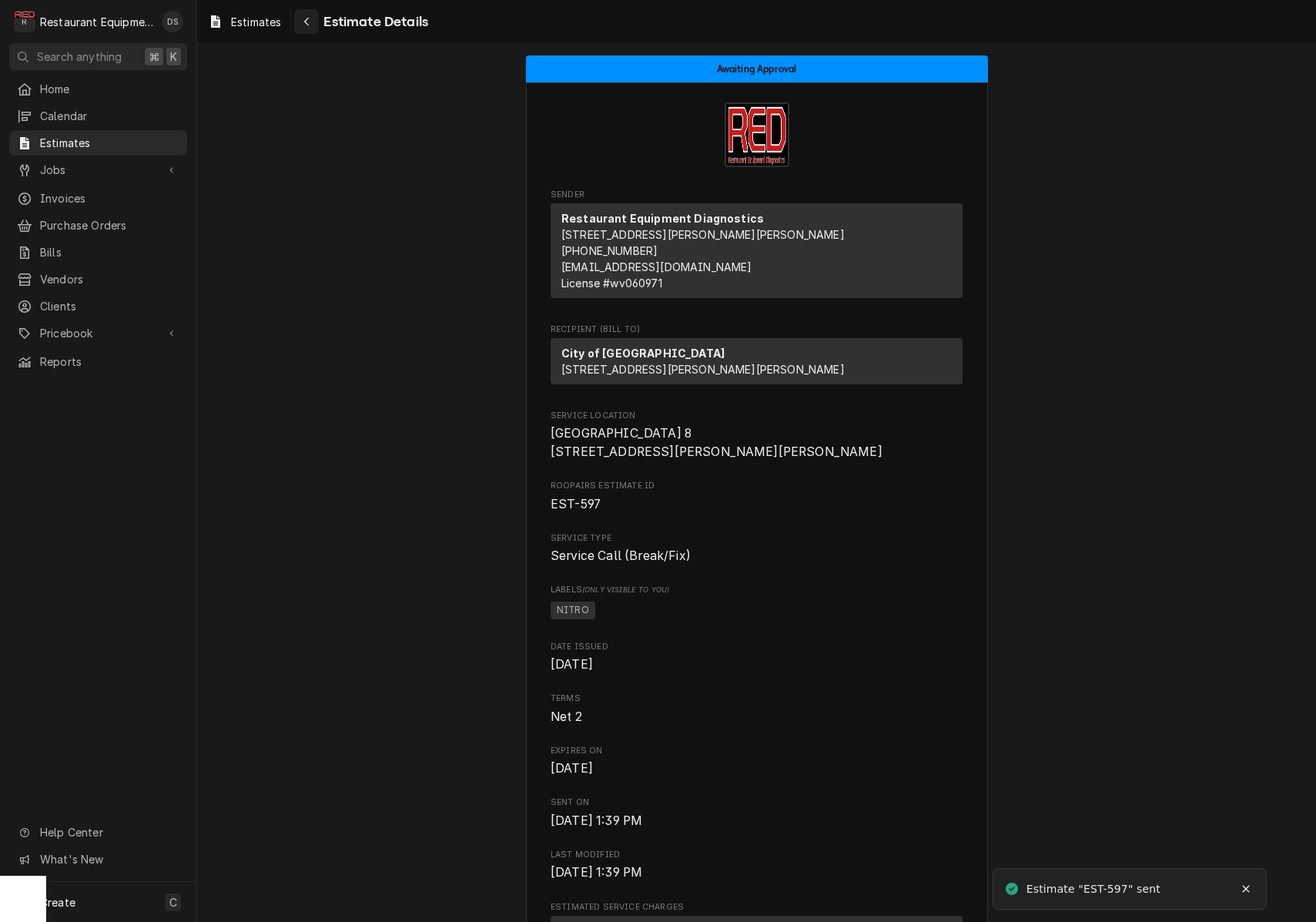
click at [314, 26] on div "Navigate back" at bounding box center [307, 22] width 15 height 15
